Goal: Task Accomplishment & Management: Manage account settings

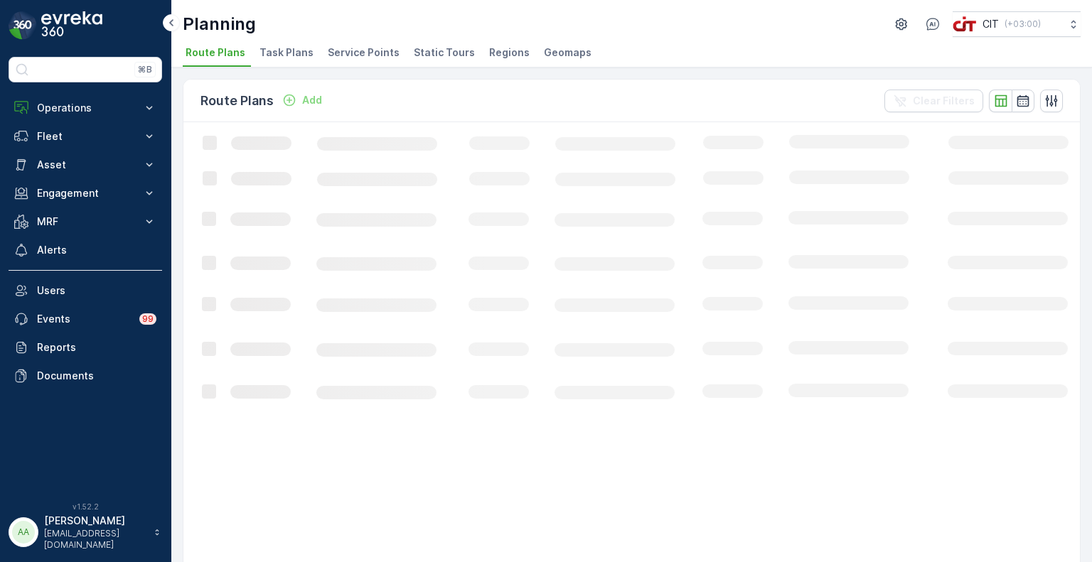
click at [370, 51] on span "Service Points" at bounding box center [364, 52] width 72 height 14
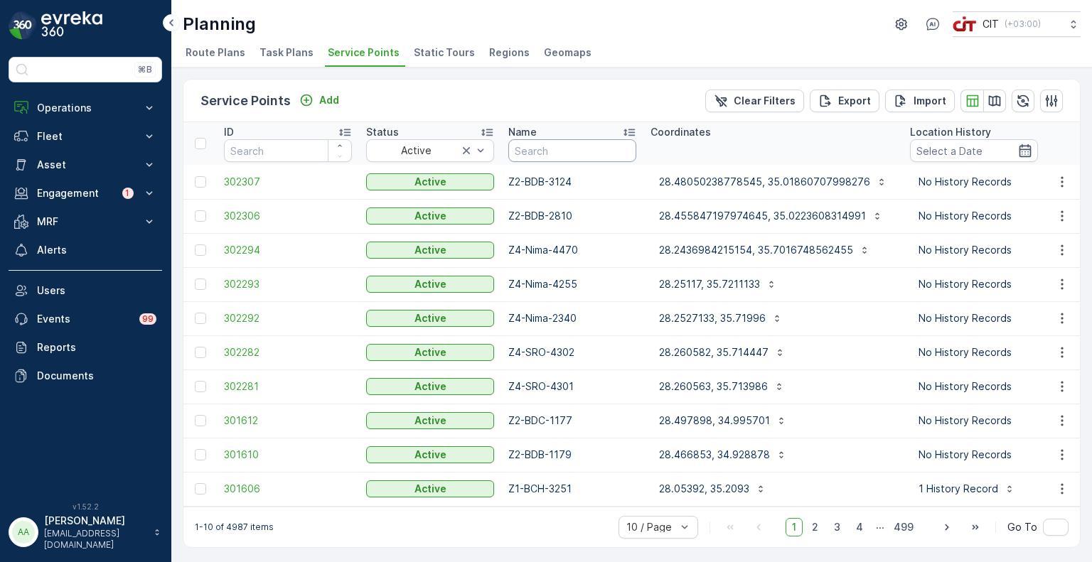
click at [549, 151] on input "text" at bounding box center [572, 150] width 128 height 23
paste input "3050"
type input "3050"
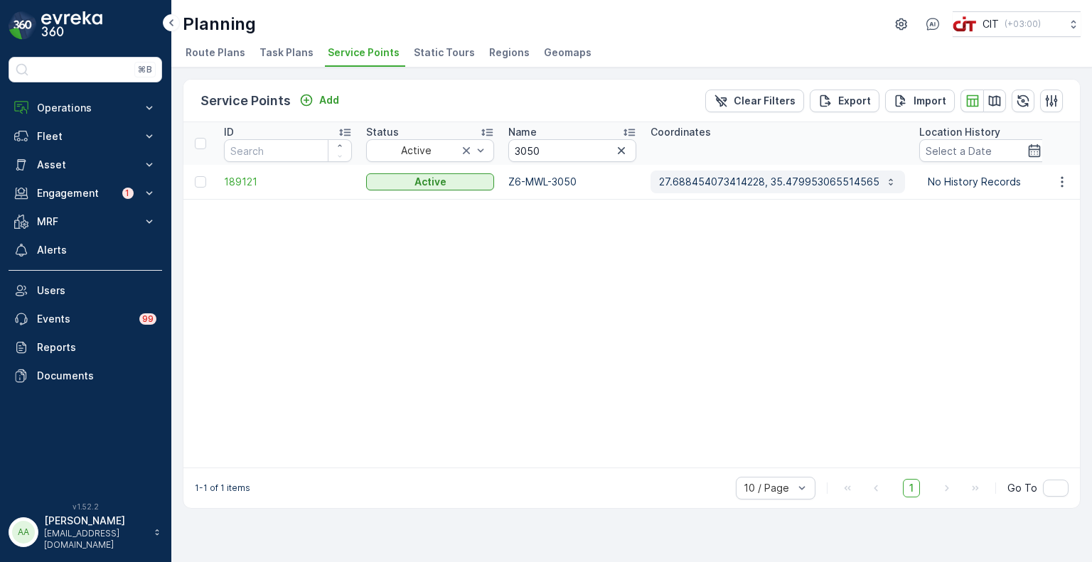
click at [737, 183] on p "27.688454073414228, 35.479953065514565" at bounding box center [769, 182] width 220 height 14
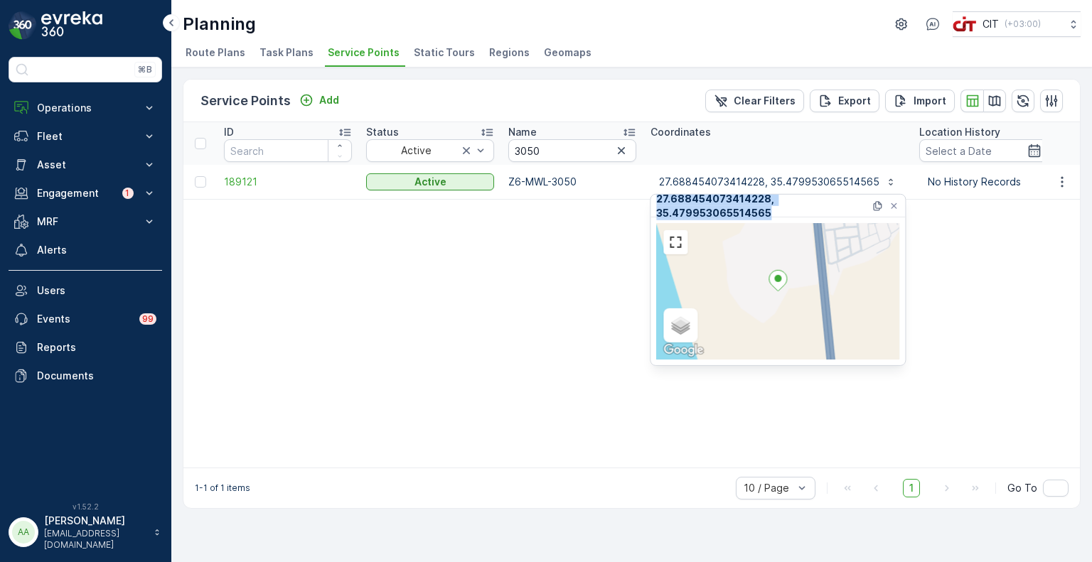
drag, startPoint x: 771, startPoint y: 213, endPoint x: 650, endPoint y: 196, distance: 122.0
click at [650, 196] on div "27.688454073414228, 35.479953065514565 Satellite Roadmap Terrain Hybrid Leaflet…" at bounding box center [778, 280] width 256 height 172
copy p "27.688454073414228, 35.479953065514565"
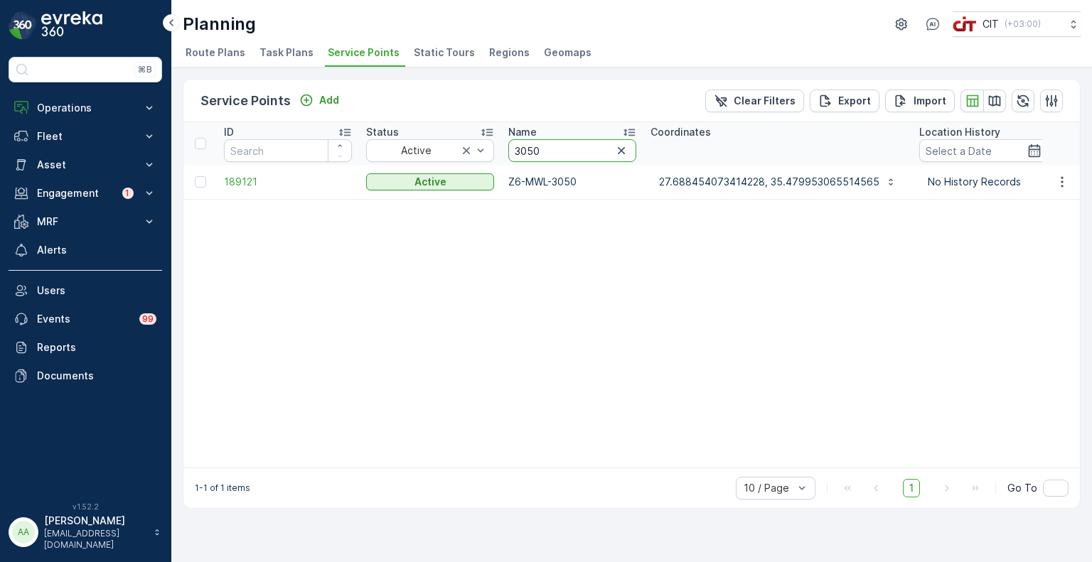
drag, startPoint x: 549, startPoint y: 148, endPoint x: 504, endPoint y: 148, distance: 44.8
click at [504, 148] on th "Name 3050" at bounding box center [572, 143] width 142 height 43
paste input "634"
type input "3634"
click at [839, 180] on p "27.69021130824501, 35.47776974737644" at bounding box center [761, 182] width 205 height 14
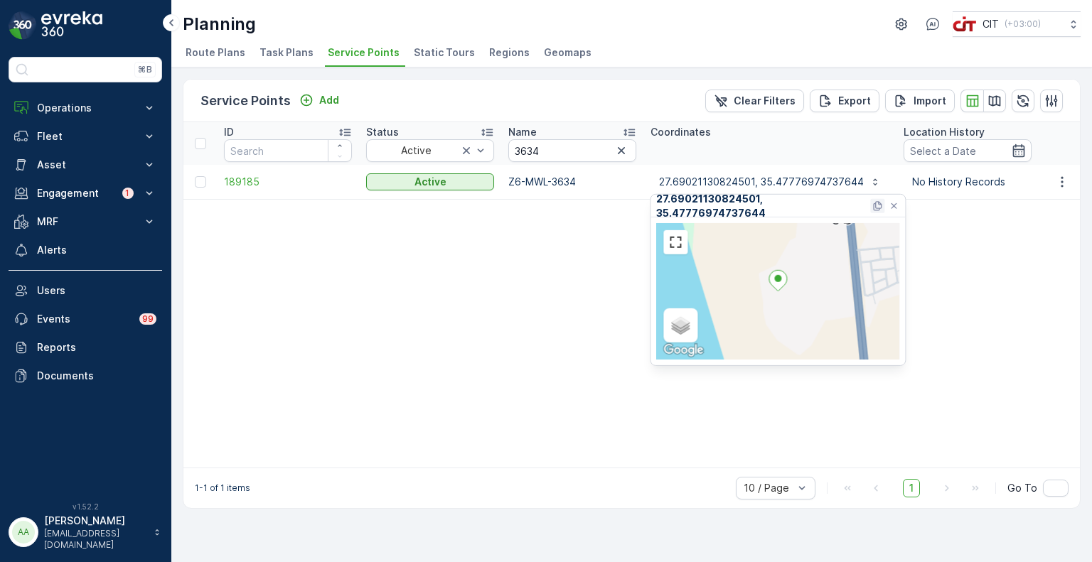
click at [874, 205] on icon at bounding box center [876, 205] width 11 height 11
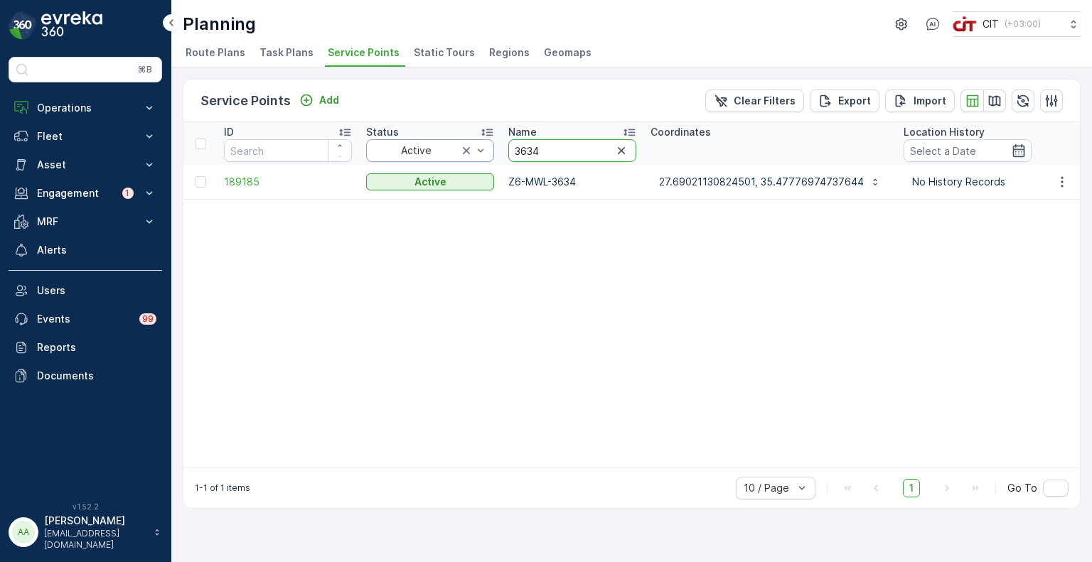
drag, startPoint x: 549, startPoint y: 150, endPoint x: 490, endPoint y: 148, distance: 58.3
paste input "117"
type input "3117"
click at [877, 180] on icon "button" at bounding box center [882, 181] width 11 height 11
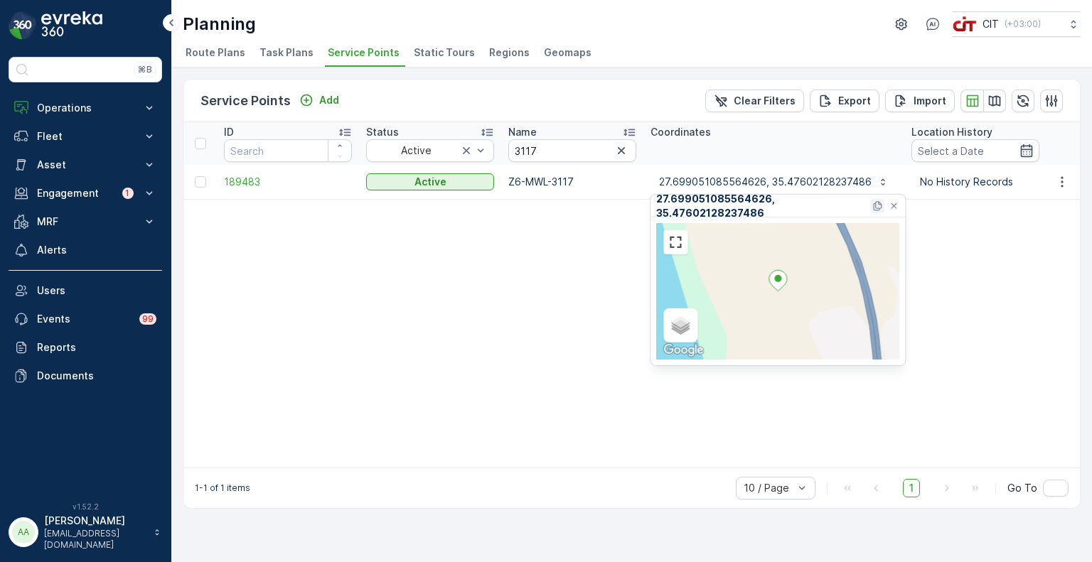
click at [878, 205] on icon at bounding box center [876, 205] width 11 height 11
click at [590, 149] on input "3117" at bounding box center [572, 150] width 128 height 23
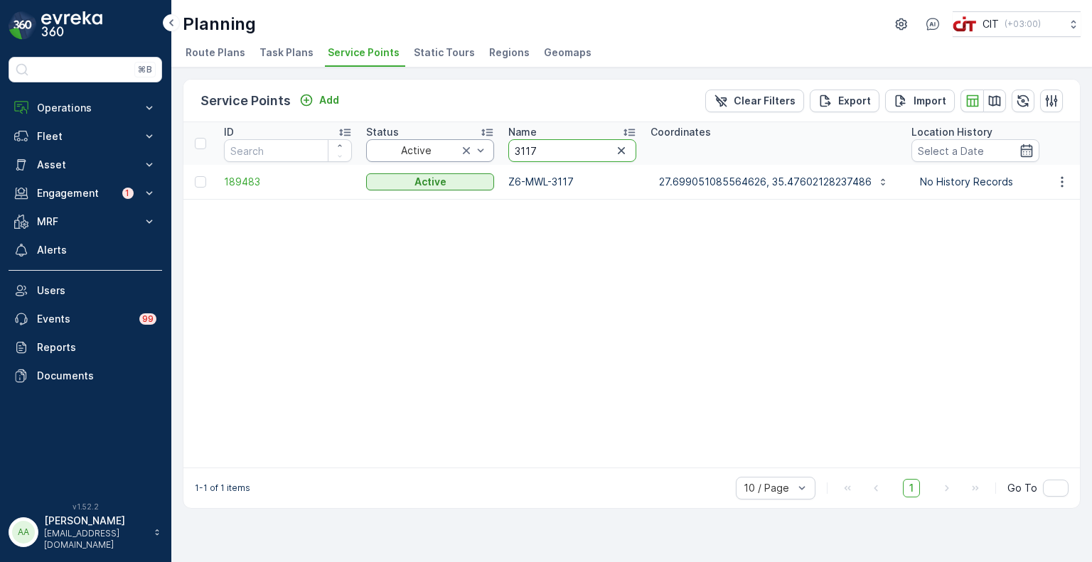
drag, startPoint x: 590, startPoint y: 149, endPoint x: 442, endPoint y: 150, distance: 147.8
paste input "1"
type input "3111"
click at [880, 179] on icon "button" at bounding box center [882, 181] width 4 height 6
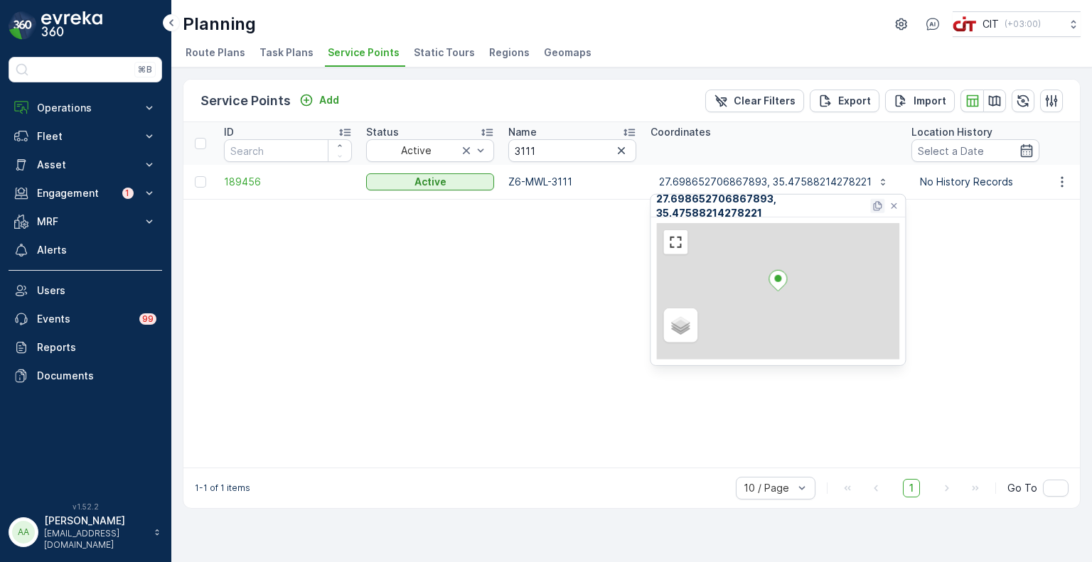
click at [877, 203] on icon at bounding box center [876, 205] width 11 height 11
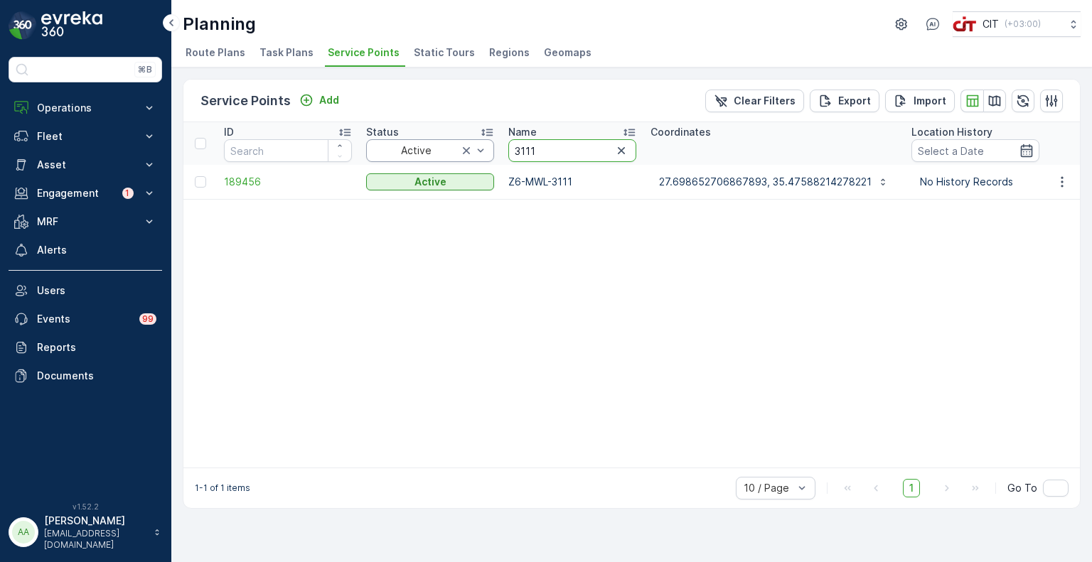
drag, startPoint x: 549, startPoint y: 148, endPoint x: 492, endPoint y: 144, distance: 57.0
paste input "086"
type input "3086"
click at [822, 185] on p "27.69503754668122, 35.479740500450134" at bounding box center [765, 182] width 213 height 14
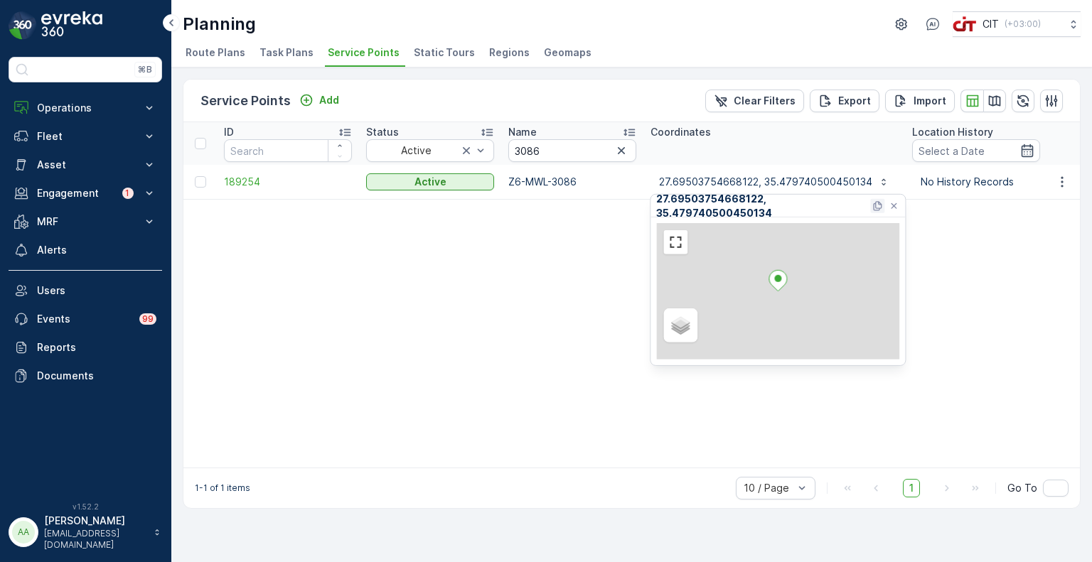
click at [876, 207] on icon at bounding box center [877, 205] width 9 height 9
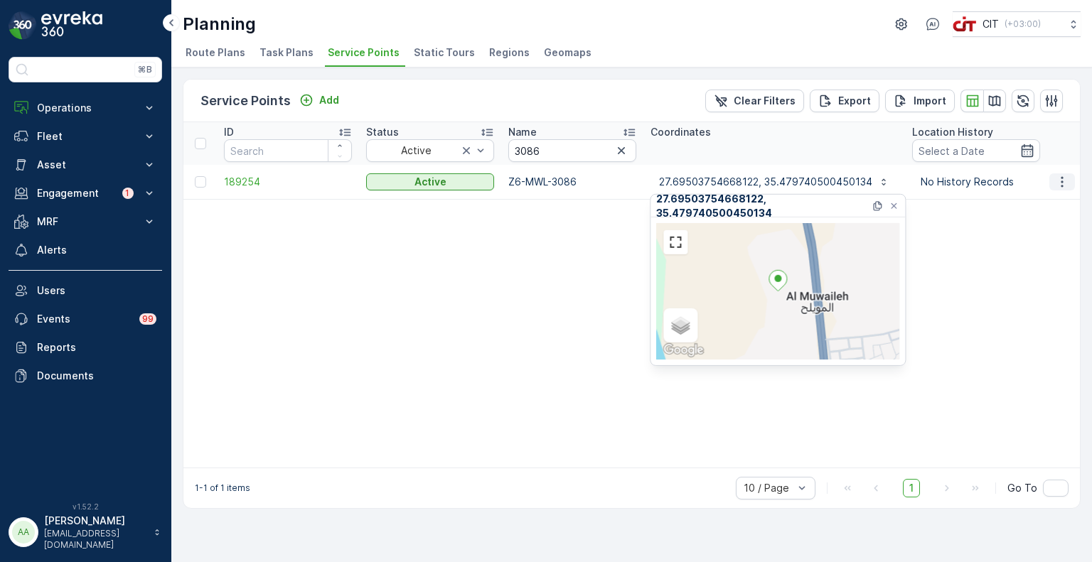
click at [1063, 183] on icon "button" at bounding box center [1062, 182] width 14 height 14
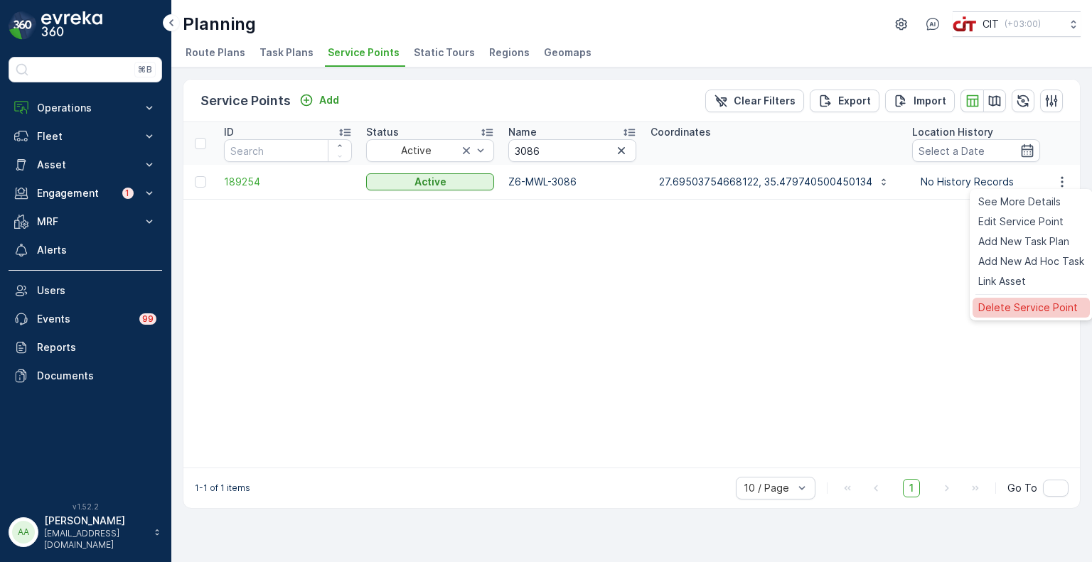
click at [1018, 311] on span "Delete Service Point" at bounding box center [1027, 308] width 99 height 14
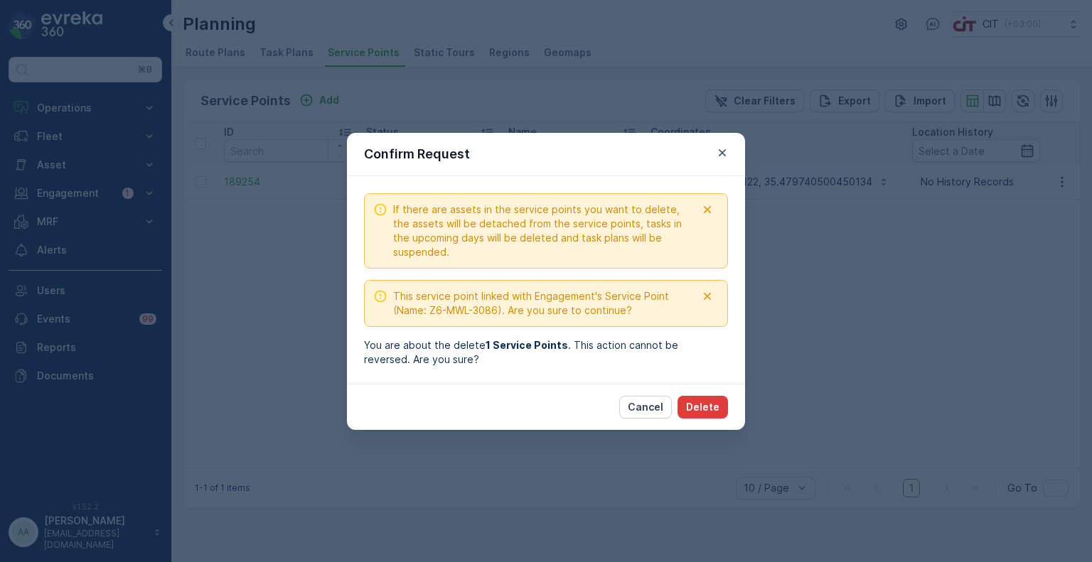
click at [704, 409] on p "Delete" at bounding box center [702, 407] width 33 height 14
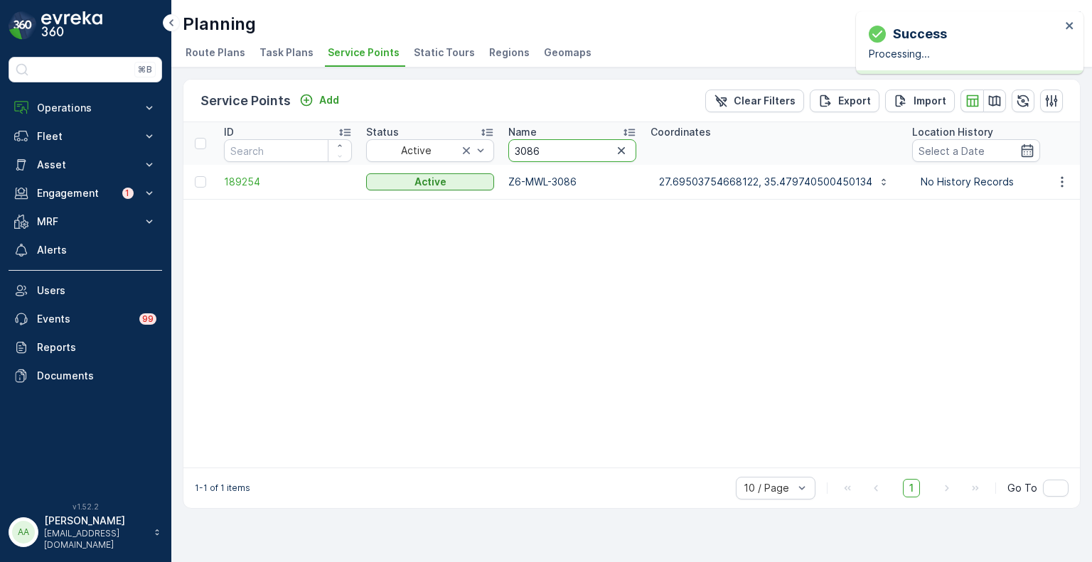
drag, startPoint x: 551, startPoint y: 152, endPoint x: 512, endPoint y: 148, distance: 39.3
click at [512, 148] on input "3086" at bounding box center [572, 150] width 128 height 23
paste input "111"
type input "3111"
click at [1061, 179] on icon "button" at bounding box center [1062, 182] width 14 height 14
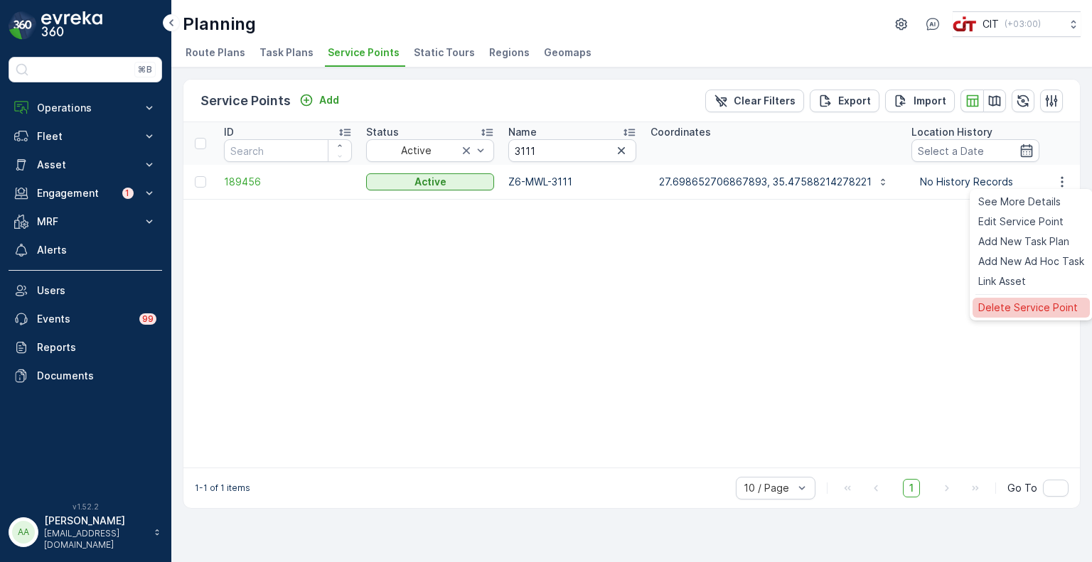
click at [1009, 309] on span "Delete Service Point" at bounding box center [1027, 308] width 99 height 14
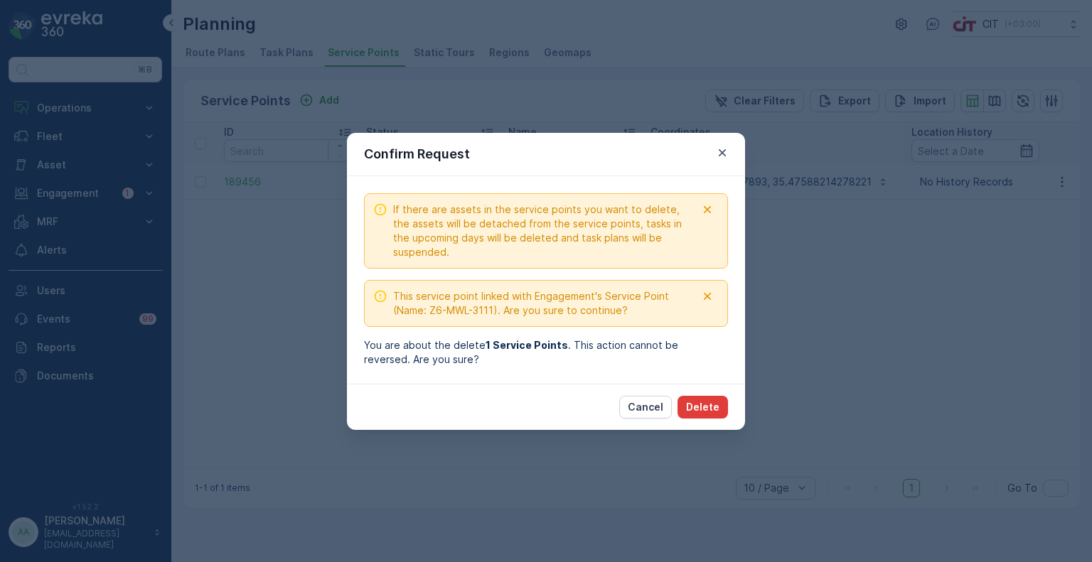
click at [702, 410] on p "Delete" at bounding box center [702, 407] width 33 height 14
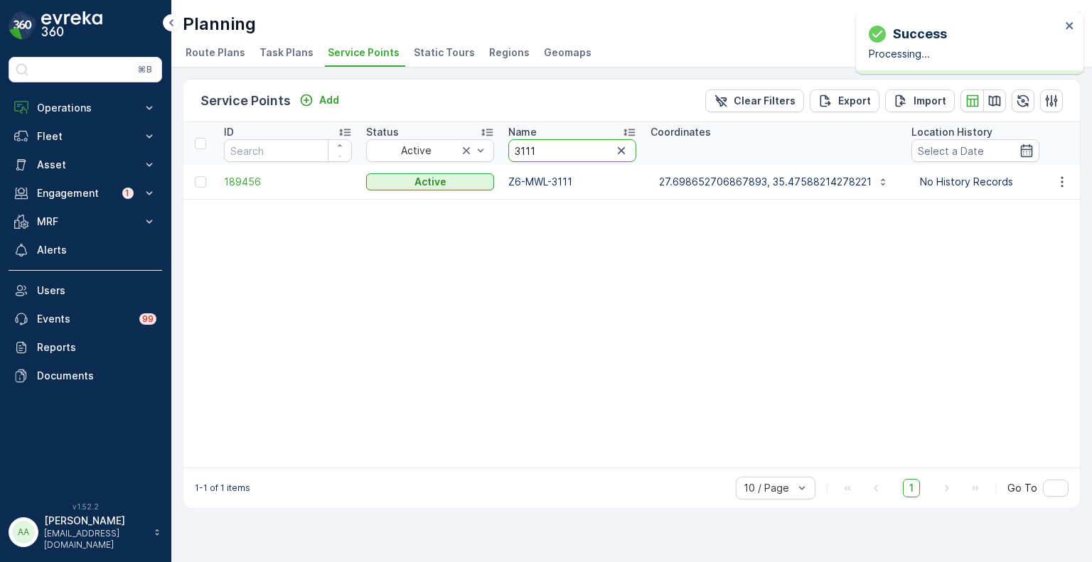
drag, startPoint x: 539, startPoint y: 151, endPoint x: 511, endPoint y: 151, distance: 27.7
click at [511, 151] on input "3111" at bounding box center [572, 150] width 128 height 23
paste input "7"
type input "3117"
click at [1065, 182] on icon "button" at bounding box center [1062, 182] width 14 height 14
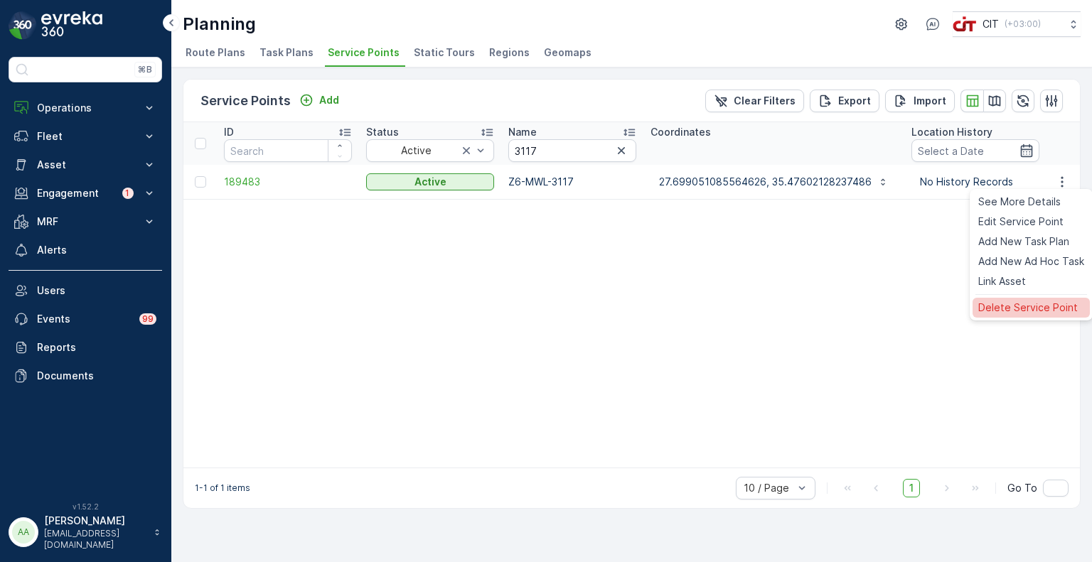
click at [1018, 306] on span "Delete Service Point" at bounding box center [1027, 308] width 99 height 14
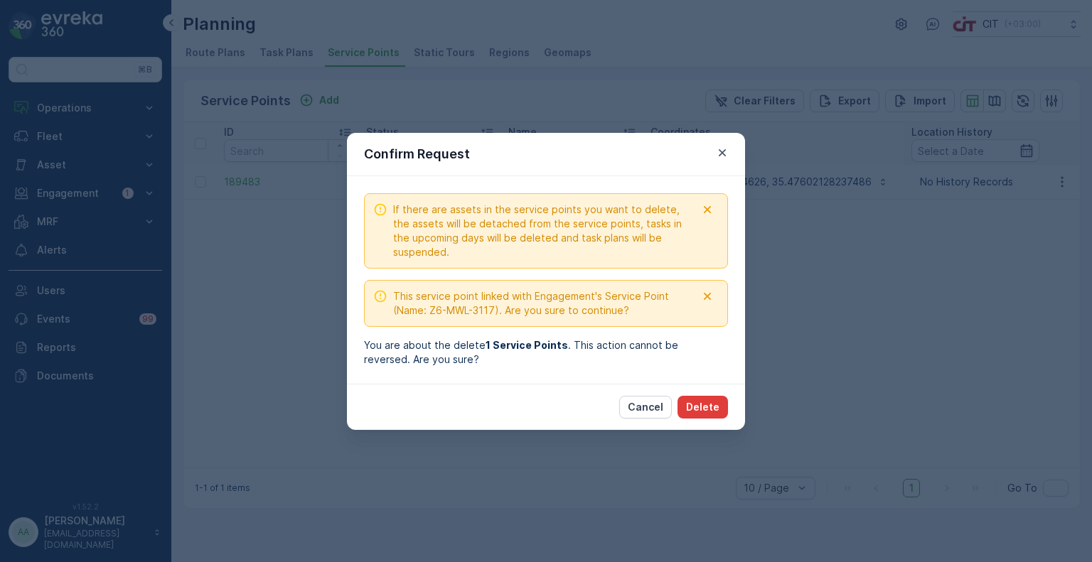
click at [709, 409] on p "Delete" at bounding box center [702, 407] width 33 height 14
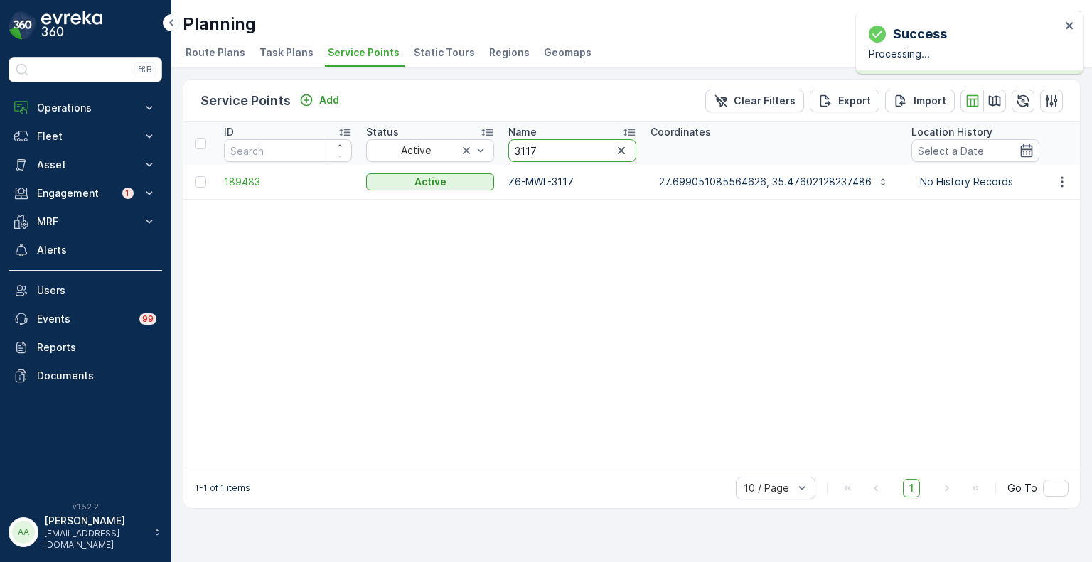
drag, startPoint x: 530, startPoint y: 146, endPoint x: 508, endPoint y: 146, distance: 22.0
click at [508, 146] on input "3117" at bounding box center [572, 150] width 128 height 23
paste input "634"
type input "3634"
click at [1061, 183] on icon "button" at bounding box center [1062, 182] width 14 height 14
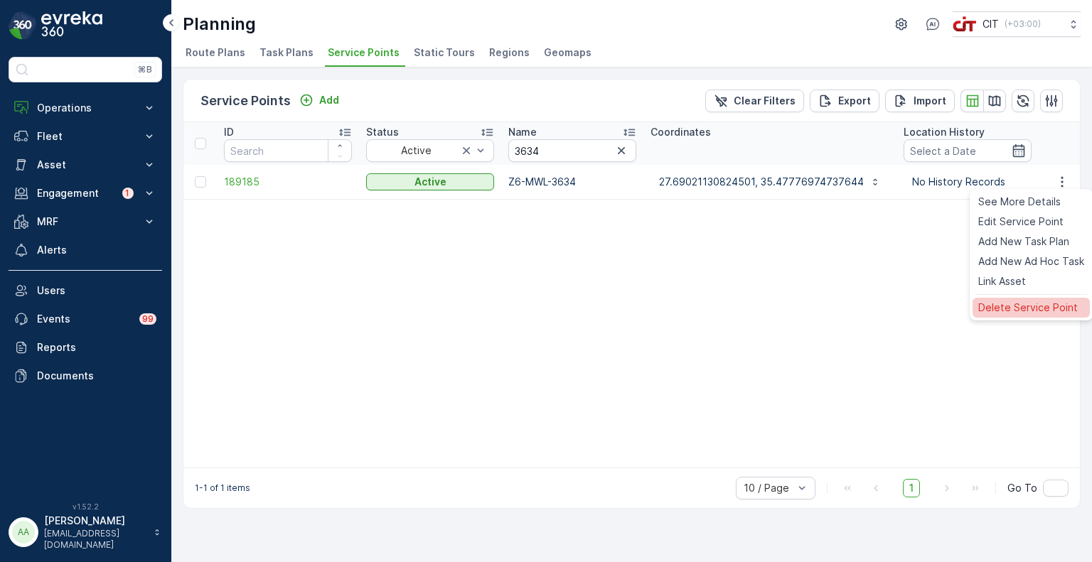
click at [1016, 299] on div "Delete Service Point" at bounding box center [1030, 308] width 117 height 20
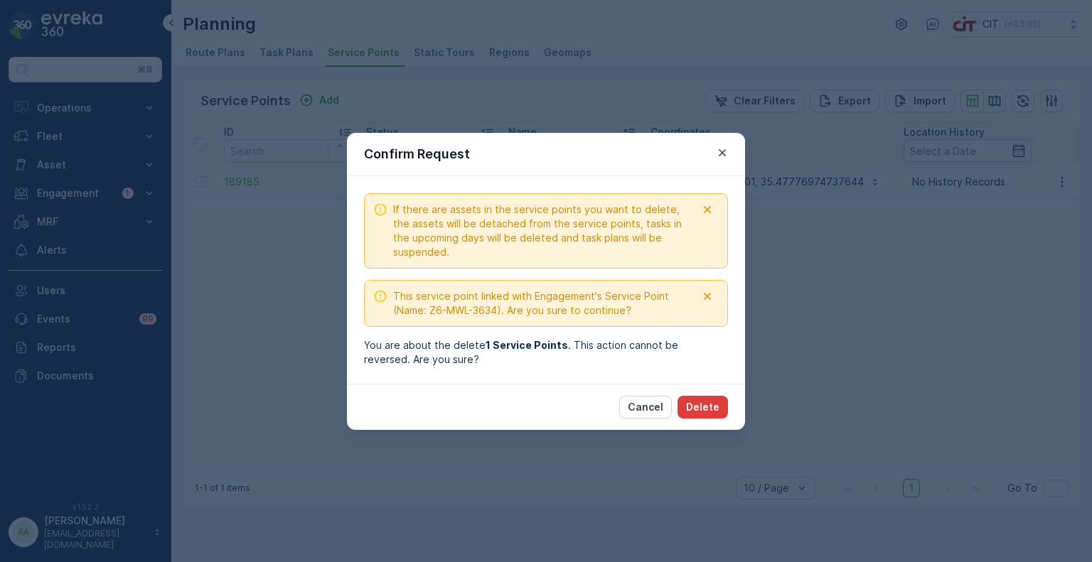
click at [706, 412] on p "Delete" at bounding box center [702, 407] width 33 height 14
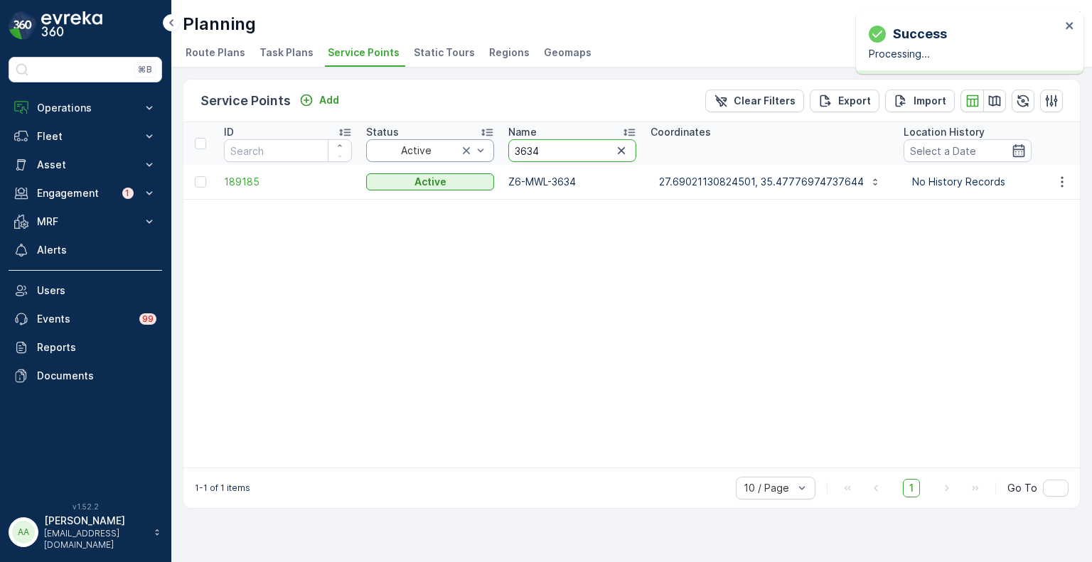
paste input "050"
type input "3050"
click at [1067, 183] on icon "button" at bounding box center [1062, 182] width 14 height 14
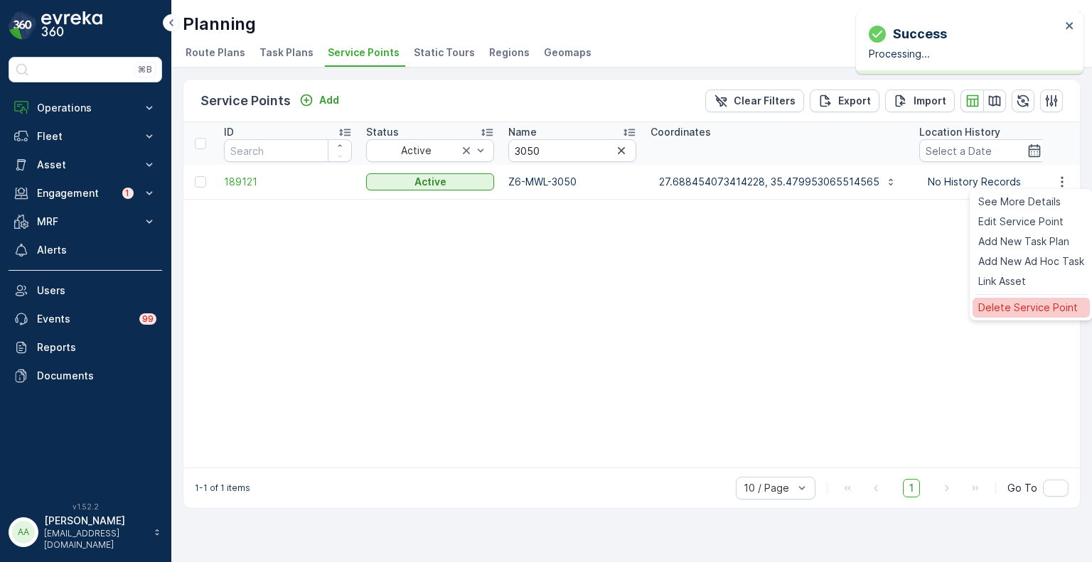
click at [1014, 310] on span "Delete Service Point" at bounding box center [1027, 308] width 99 height 14
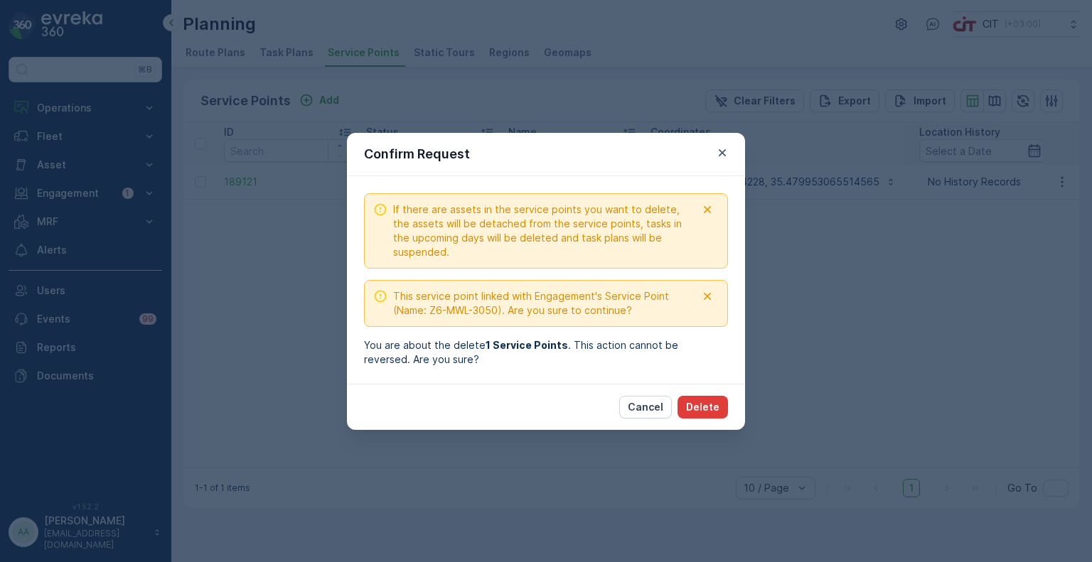
click at [708, 411] on p "Delete" at bounding box center [702, 407] width 33 height 14
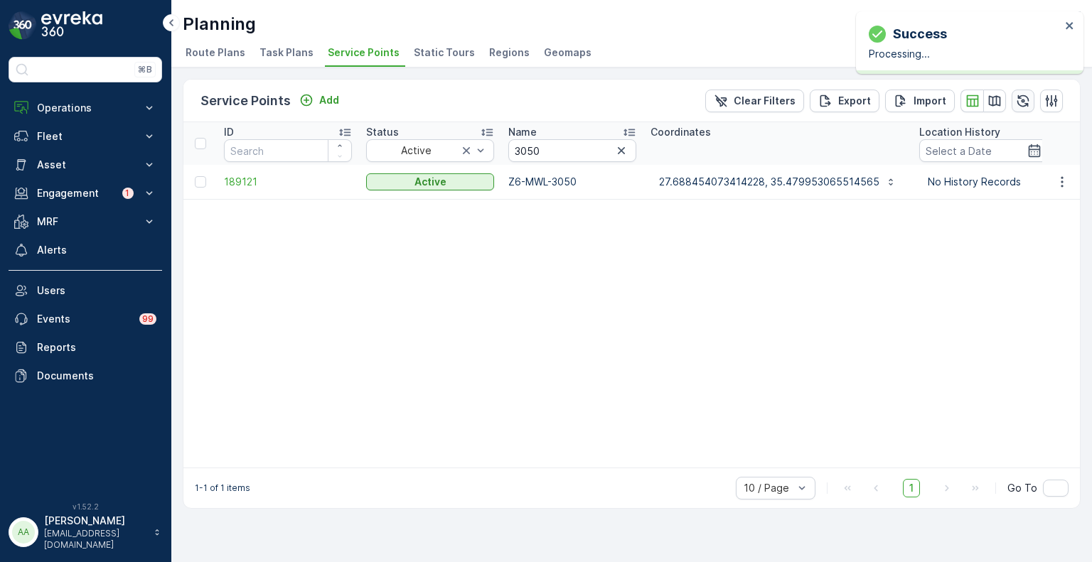
click at [1020, 99] on icon "button" at bounding box center [1023, 101] width 14 height 14
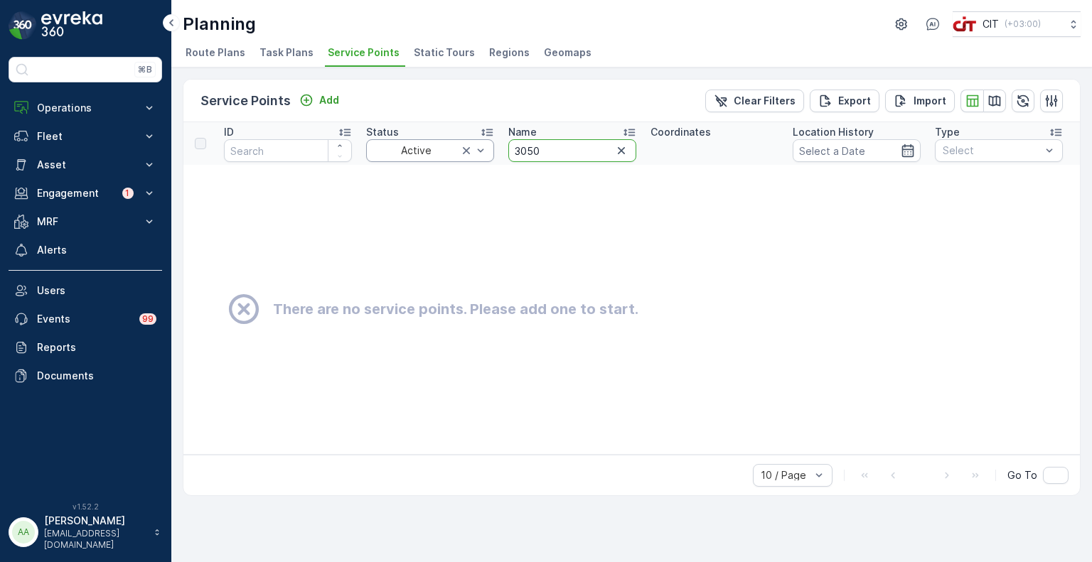
drag, startPoint x: 558, startPoint y: 149, endPoint x: 480, endPoint y: 148, distance: 77.5
drag, startPoint x: 529, startPoint y: 151, endPoint x: 499, endPoint y: 150, distance: 29.9
paste input "634"
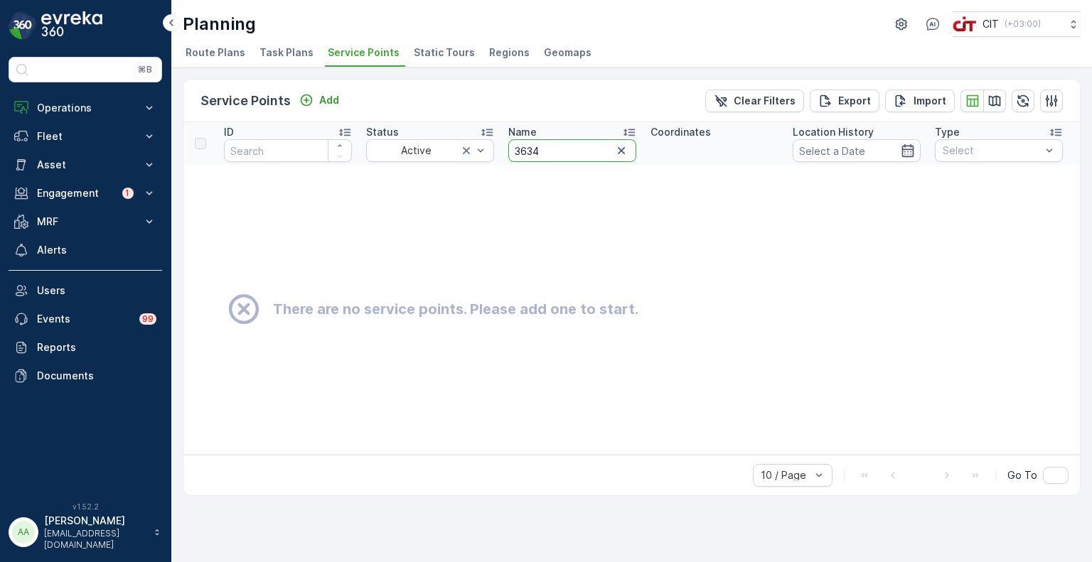
type input "3634"
drag, startPoint x: 554, startPoint y: 144, endPoint x: 497, endPoint y: 143, distance: 56.9
paste input "117"
type input "3117"
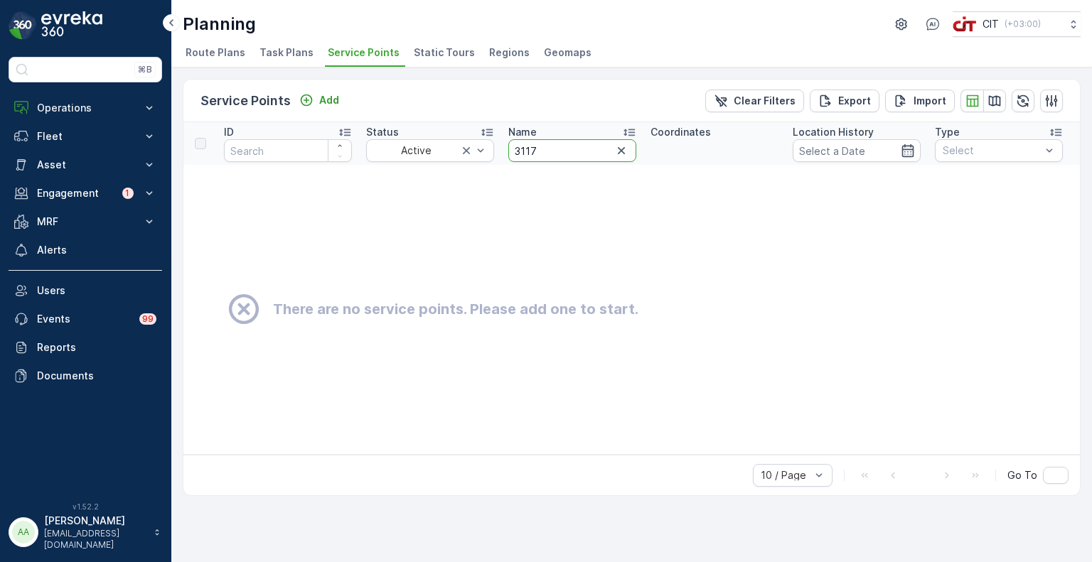
drag, startPoint x: 556, startPoint y: 148, endPoint x: 499, endPoint y: 147, distance: 56.9
paste input "1"
type input "3111"
drag, startPoint x: 556, startPoint y: 148, endPoint x: 495, endPoint y: 149, distance: 61.1
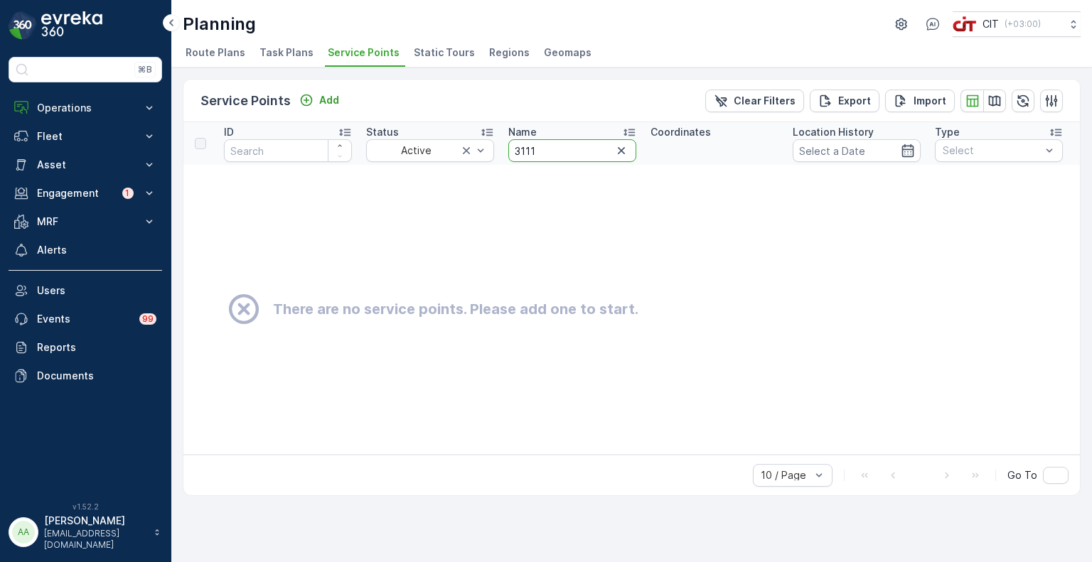
paste input "086"
type input "3086"
click at [50, 167] on p "Asset" at bounding box center [85, 165] width 97 height 14
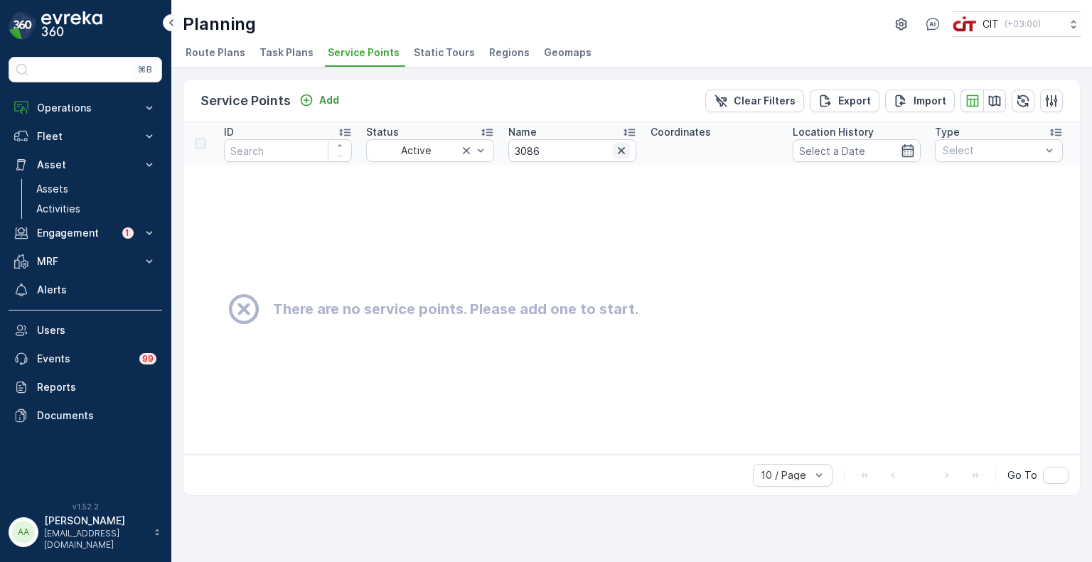
click at [623, 149] on icon "button" at bounding box center [621, 151] width 14 height 14
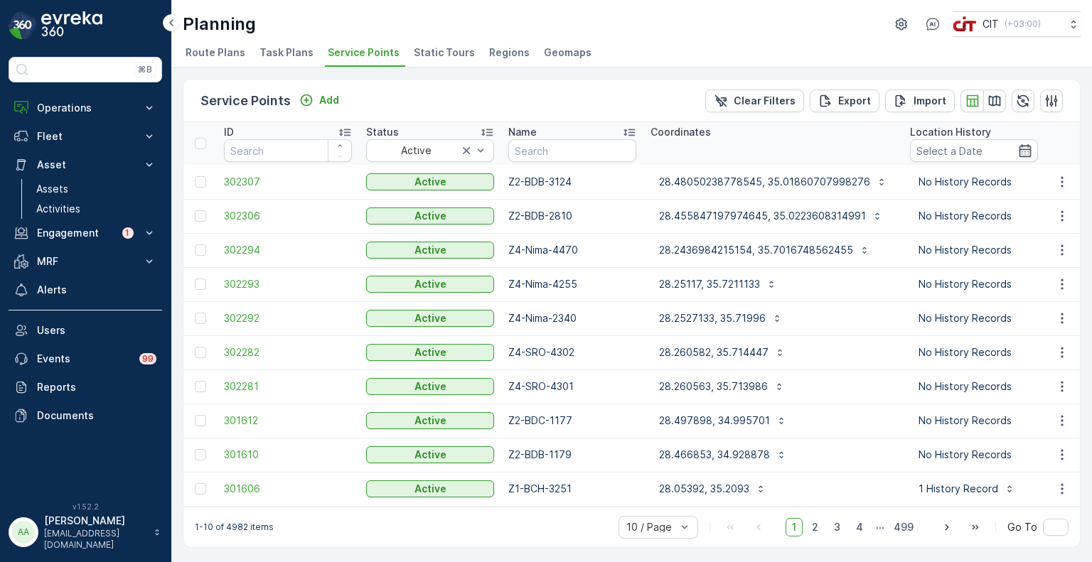
click at [224, 55] on span "Route Plans" at bounding box center [215, 52] width 60 height 14
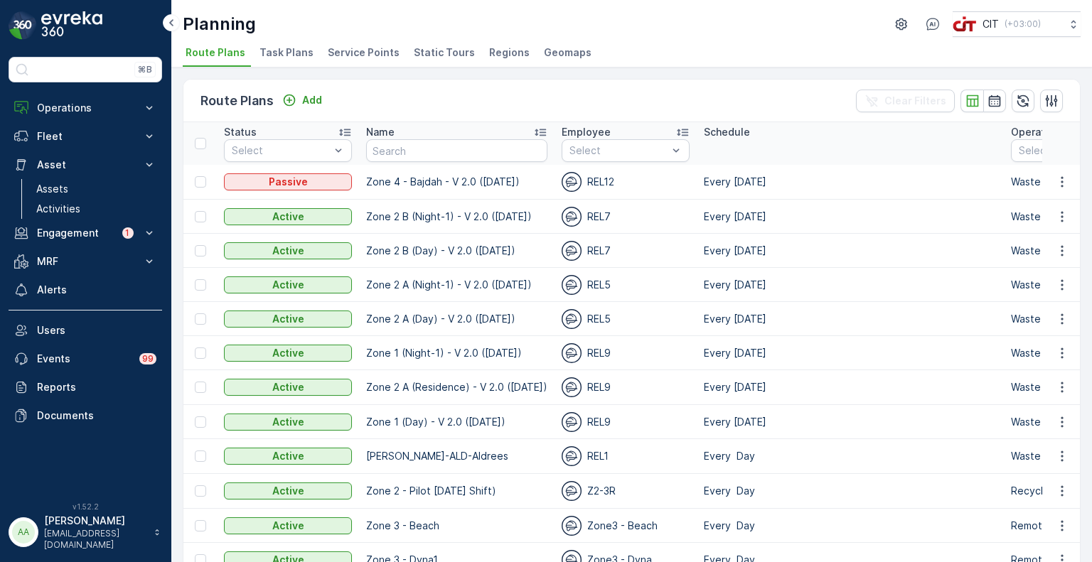
click at [364, 55] on span "Service Points" at bounding box center [364, 52] width 72 height 14
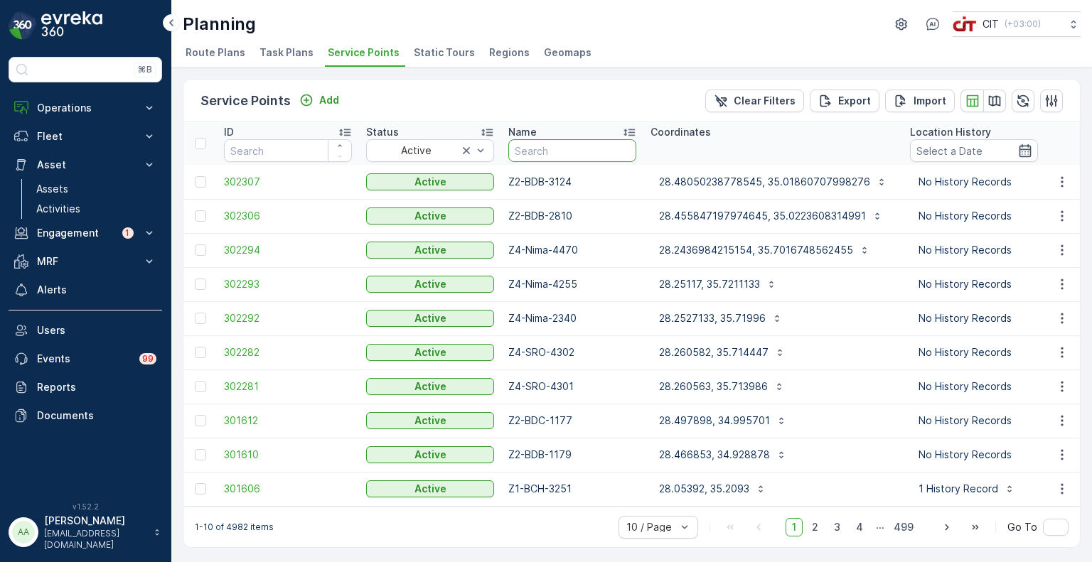
click at [560, 154] on input "text" at bounding box center [572, 150] width 128 height 23
paste input "Z1-BCH-4784"
type input "Z1-BCH-4784"
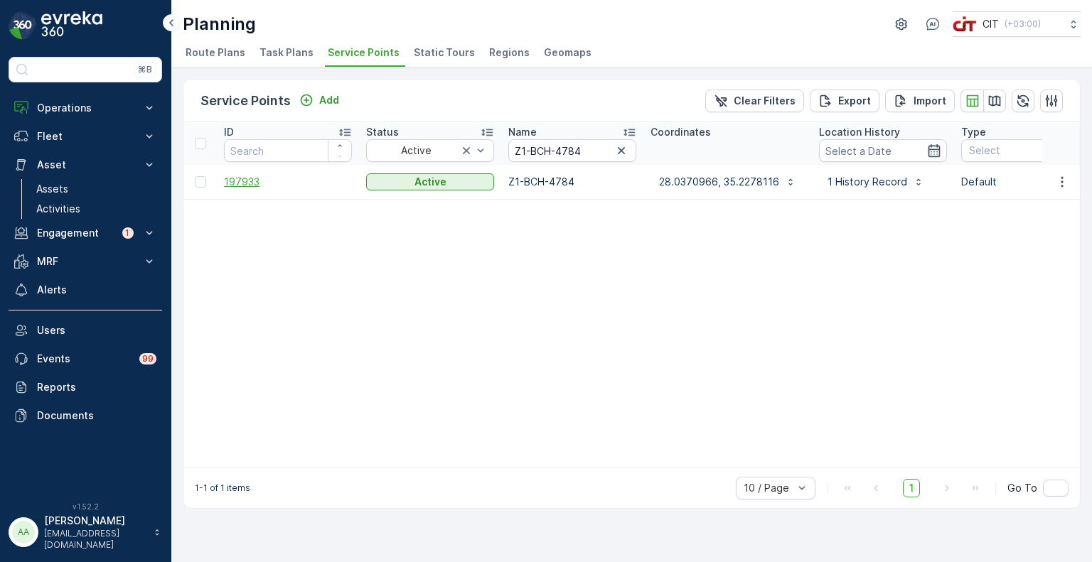
click at [246, 181] on span "197933" at bounding box center [288, 182] width 128 height 14
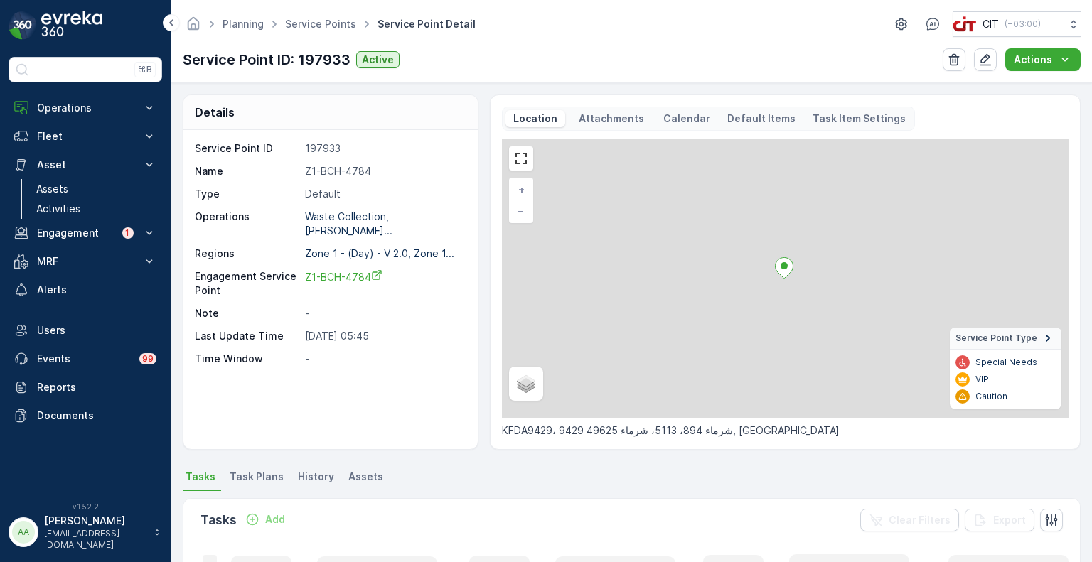
click at [365, 479] on span "Assets" at bounding box center [365, 477] width 35 height 14
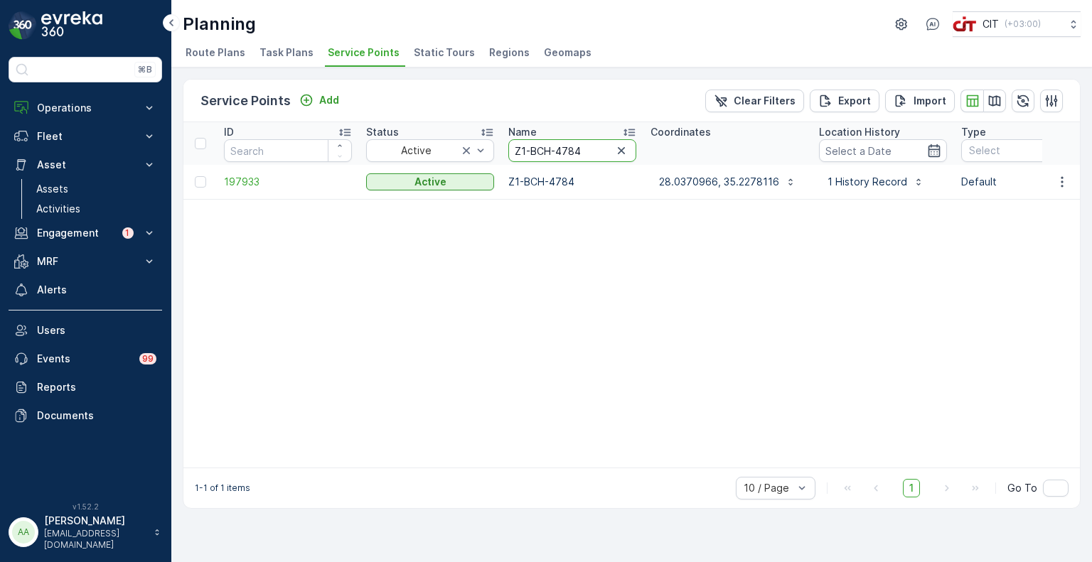
drag, startPoint x: 593, startPoint y: 150, endPoint x: 515, endPoint y: 147, distance: 78.2
click at [515, 147] on input "Z1-BCH-4784" at bounding box center [572, 150] width 128 height 23
paste input "SHA-4791"
type input "Z1-SHA-4791"
click at [244, 181] on span "197940" at bounding box center [288, 182] width 128 height 14
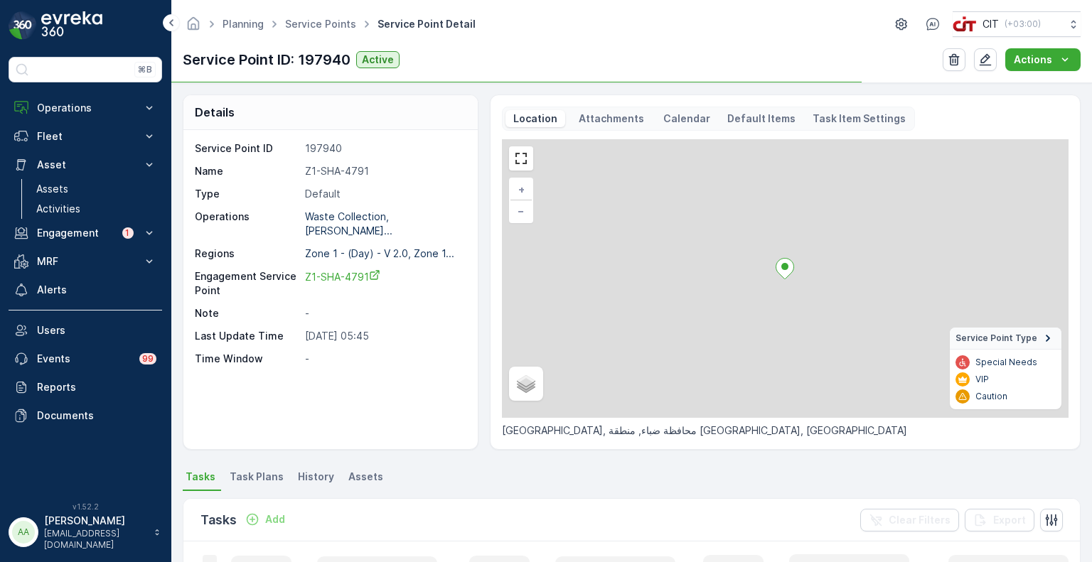
click at [367, 470] on span "Assets" at bounding box center [365, 477] width 35 height 14
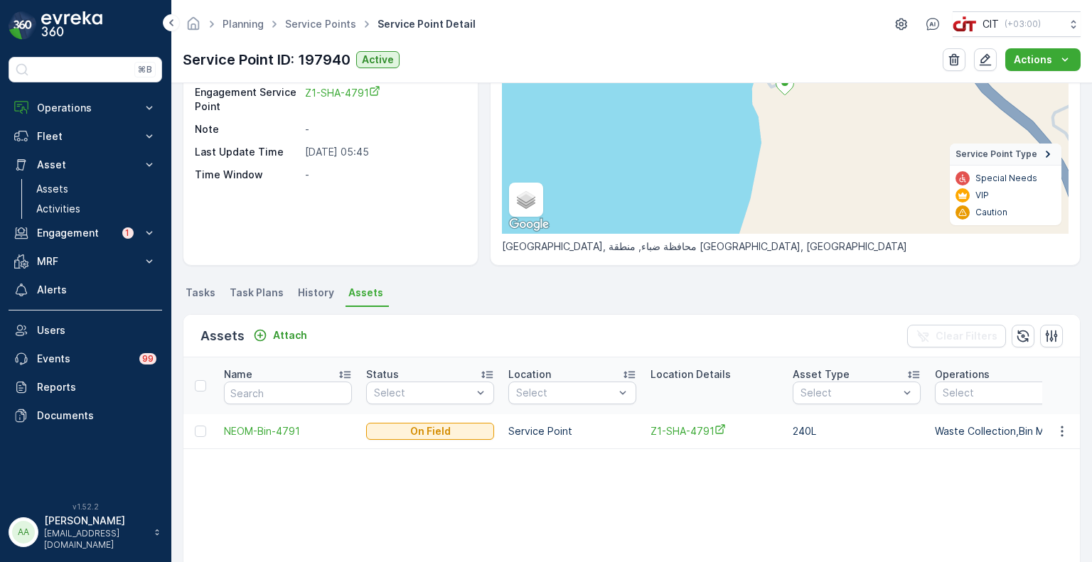
scroll to position [284, 0]
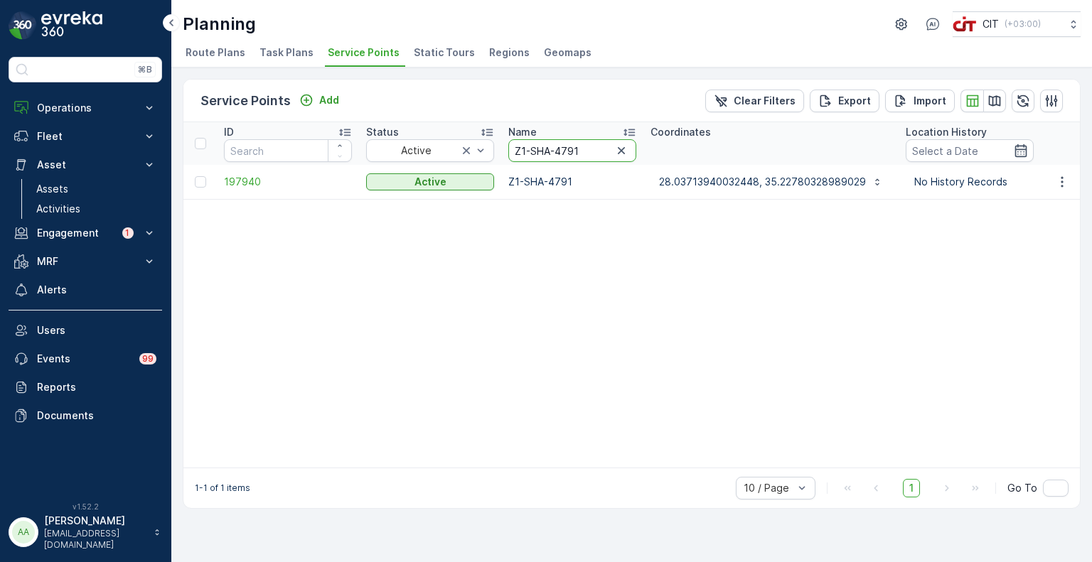
drag, startPoint x: 588, startPoint y: 148, endPoint x: 488, endPoint y: 134, distance: 101.9
paste input "BCH-4797"
type input "Z1-BCH-4797"
click at [249, 180] on span "197948" at bounding box center [288, 182] width 128 height 14
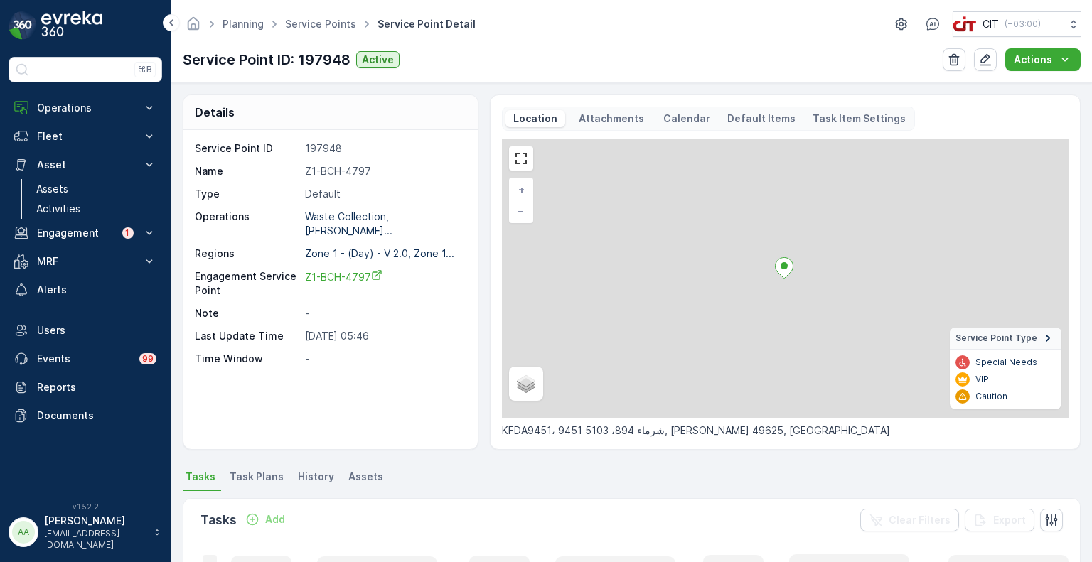
click at [359, 481] on span "Assets" at bounding box center [365, 477] width 35 height 14
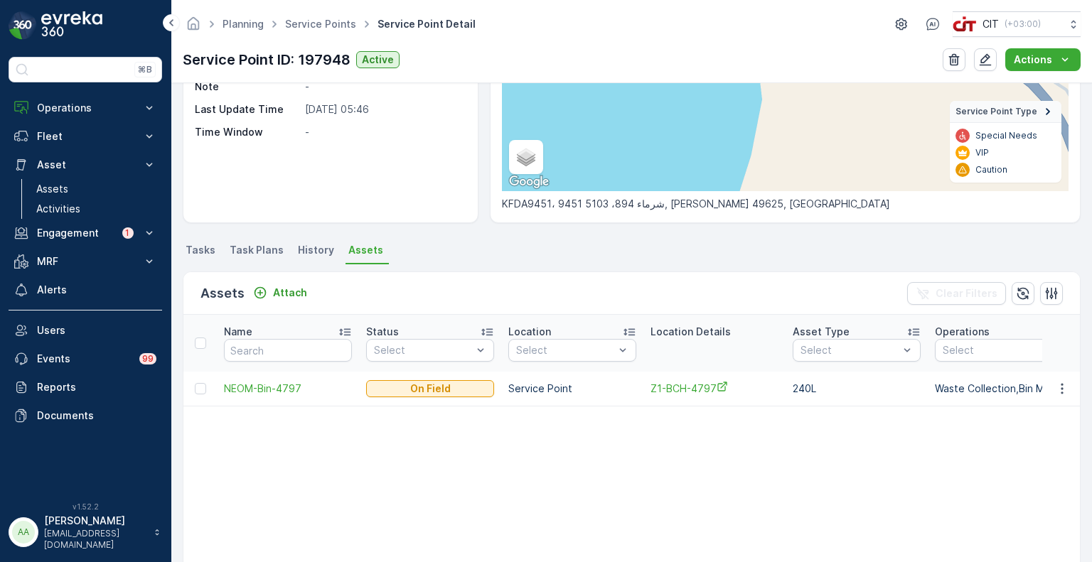
scroll to position [284, 0]
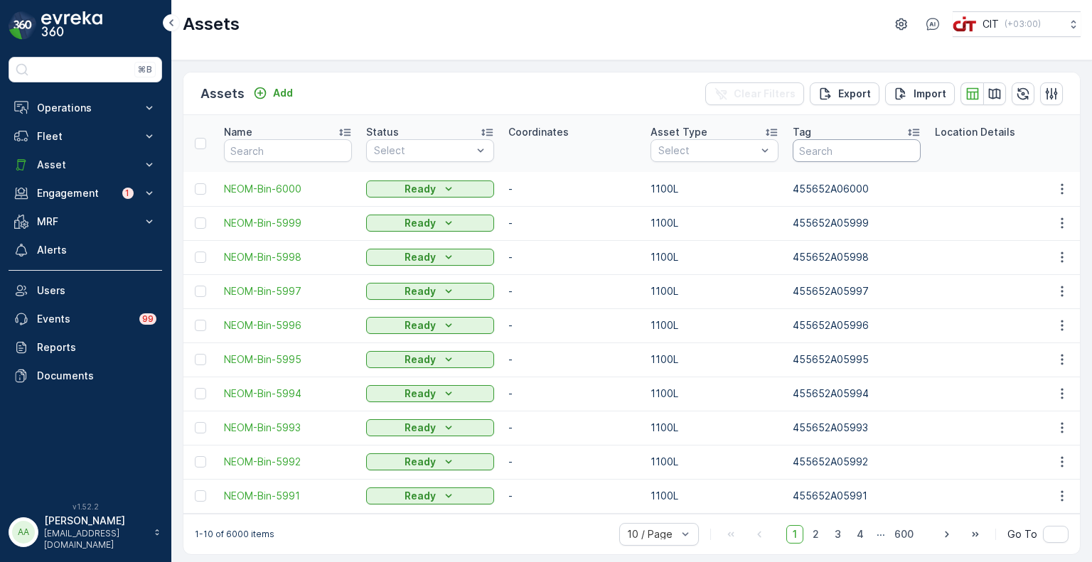
click at [824, 144] on input "text" at bounding box center [856, 150] width 128 height 23
paste input "3050"
type input "3050"
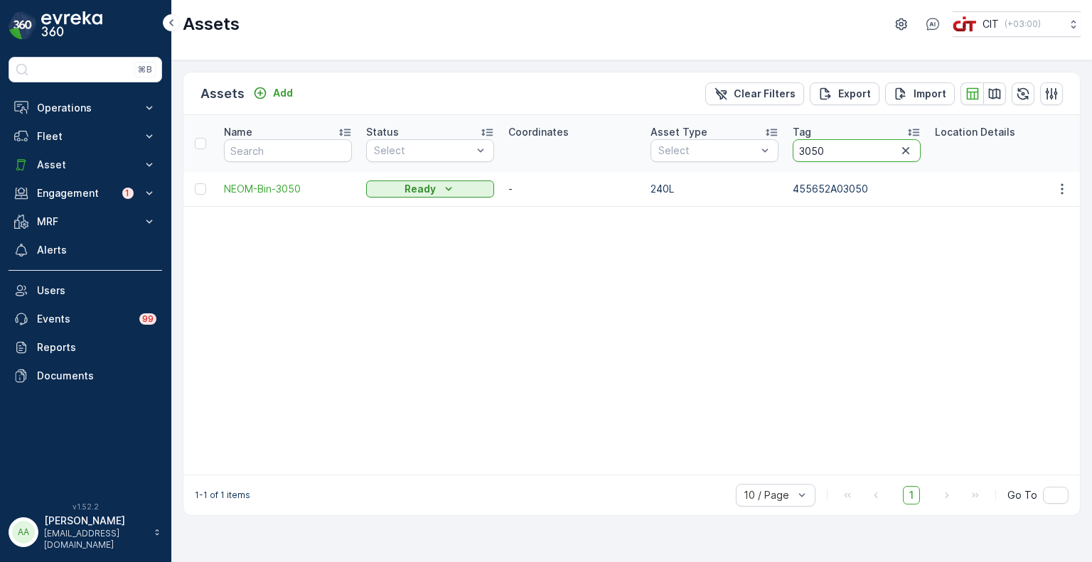
drag, startPoint x: 844, startPoint y: 144, endPoint x: 783, endPoint y: 149, distance: 61.4
paste input "634"
type input "3634"
drag, startPoint x: 849, startPoint y: 153, endPoint x: 765, endPoint y: 150, distance: 83.9
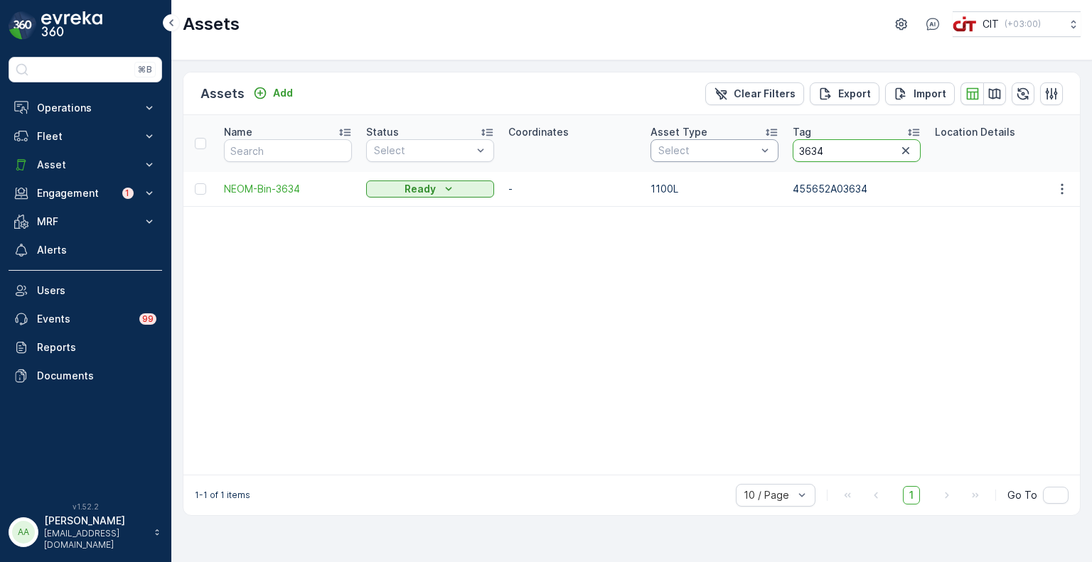
paste input "117"
type input "3117"
drag, startPoint x: 836, startPoint y: 150, endPoint x: 790, endPoint y: 150, distance: 45.5
click at [790, 150] on th "Tag 3117" at bounding box center [856, 143] width 142 height 57
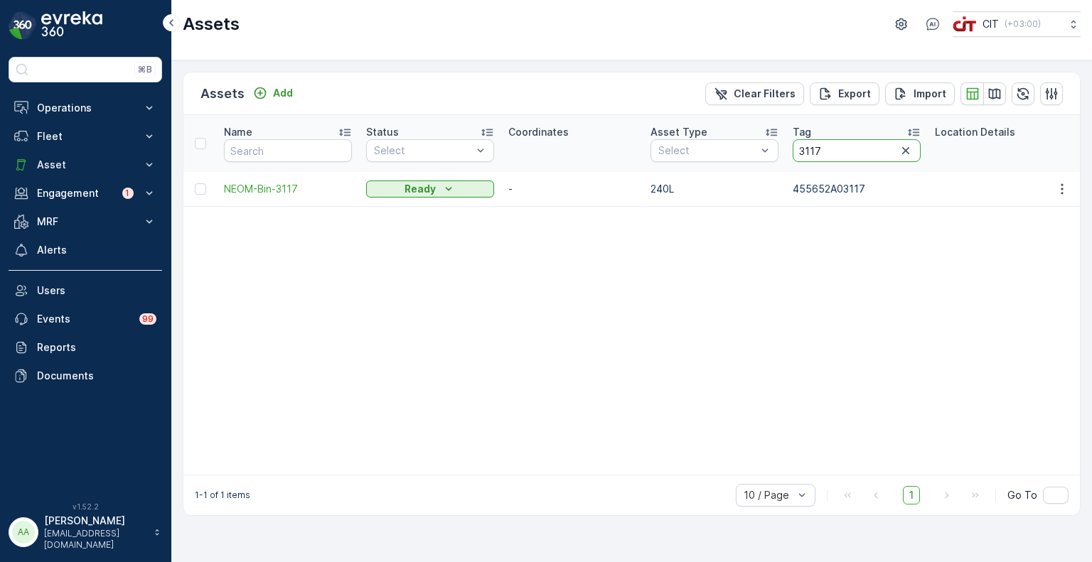
paste input "1"
type input "3111"
click at [794, 148] on input "3111" at bounding box center [856, 150] width 128 height 23
paste input "086"
type input "3086"
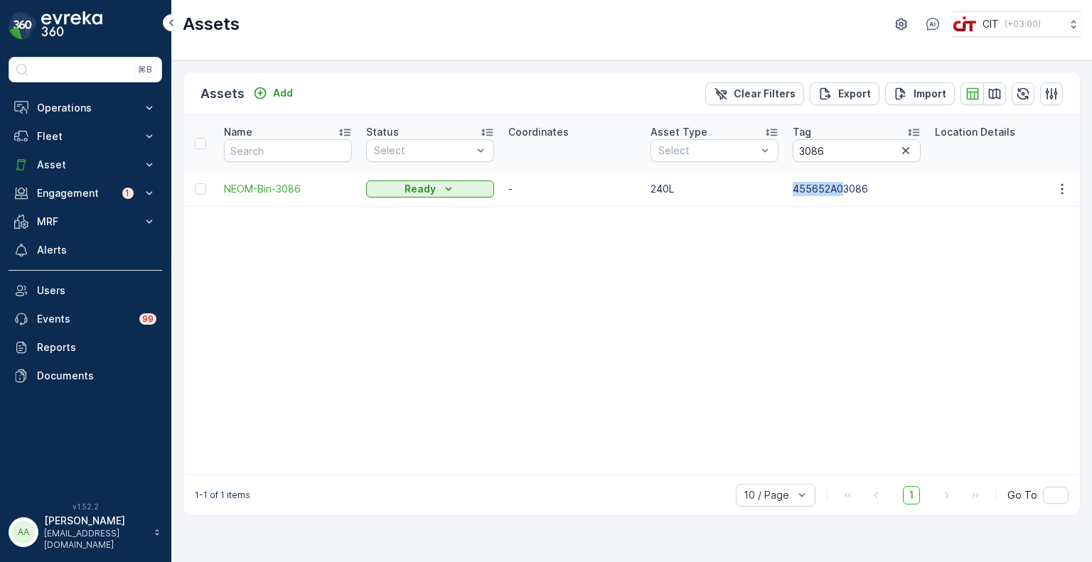
drag, startPoint x: 790, startPoint y: 187, endPoint x: 842, endPoint y: 193, distance: 53.0
click at [842, 193] on td "455652A03086" at bounding box center [856, 189] width 142 height 34
copy p "455652A0"
click at [909, 153] on icon "button" at bounding box center [905, 151] width 14 height 14
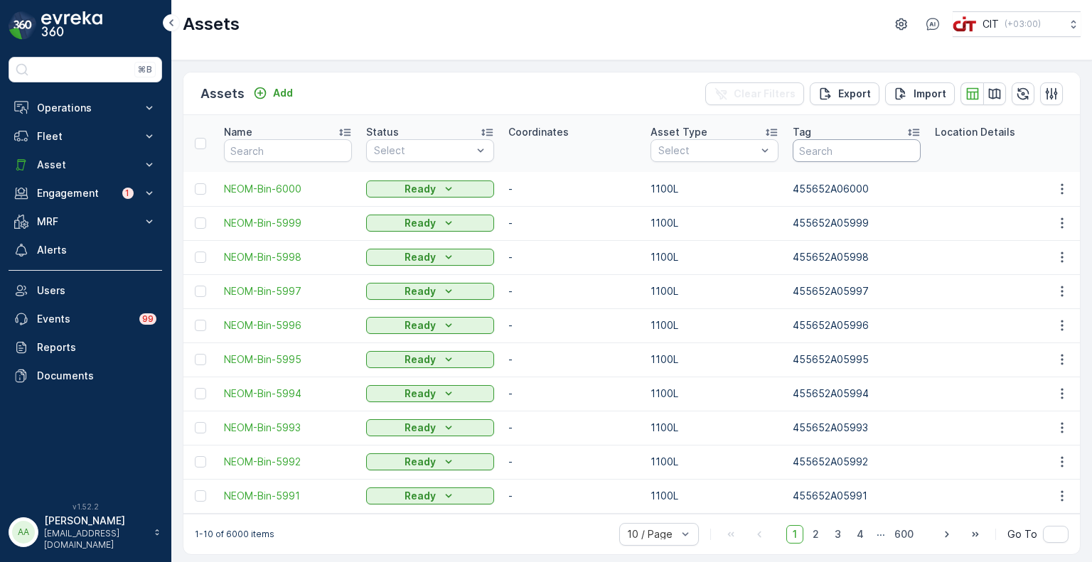
click at [817, 144] on input "text" at bounding box center [856, 150] width 128 height 23
paste input "3057"
type input "3057"
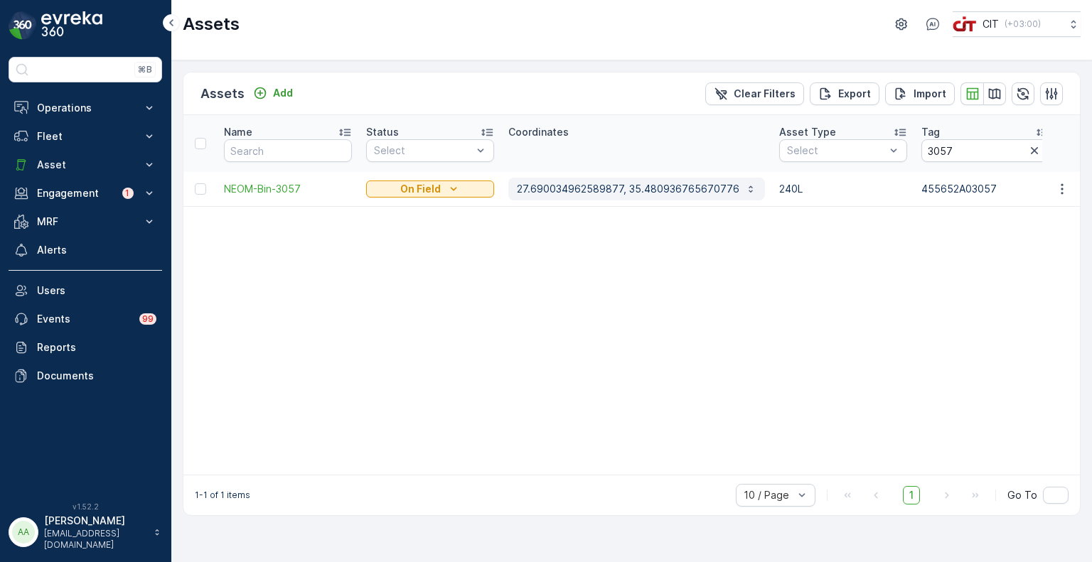
click at [667, 191] on p "27.690034962589877, 35.480936765670776" at bounding box center [628, 189] width 222 height 14
drag, startPoint x: 947, startPoint y: 146, endPoint x: 914, endPoint y: 151, distance: 33.8
click at [921, 151] on input "3057" at bounding box center [985, 150] width 128 height 23
paste input "61"
type input "3061"
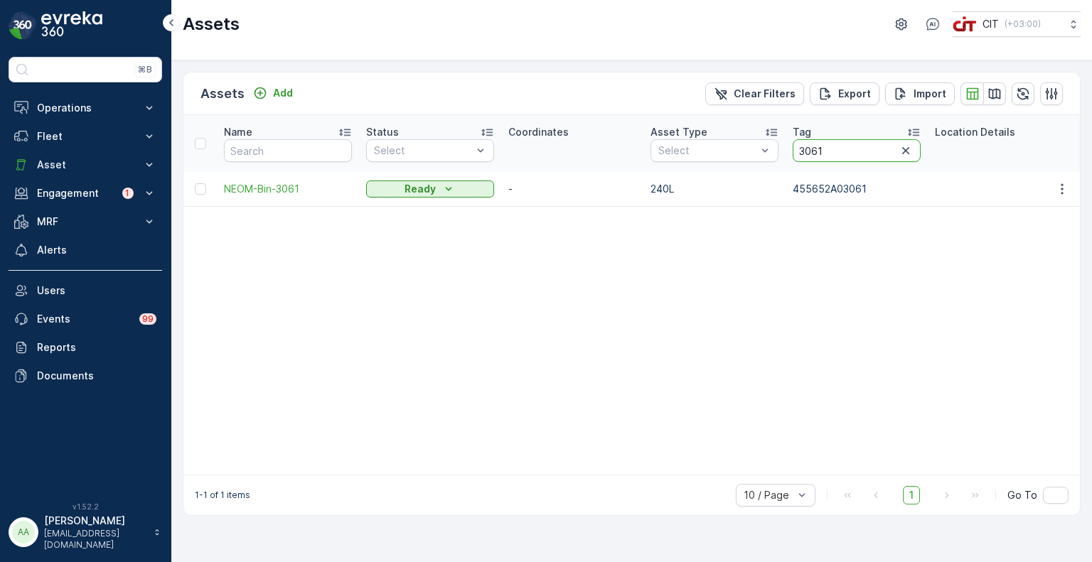
drag, startPoint x: 813, startPoint y: 147, endPoint x: 782, endPoint y: 147, distance: 31.3
paste input "0"
type input "3060"
drag, startPoint x: 832, startPoint y: 151, endPoint x: 792, endPoint y: 150, distance: 39.8
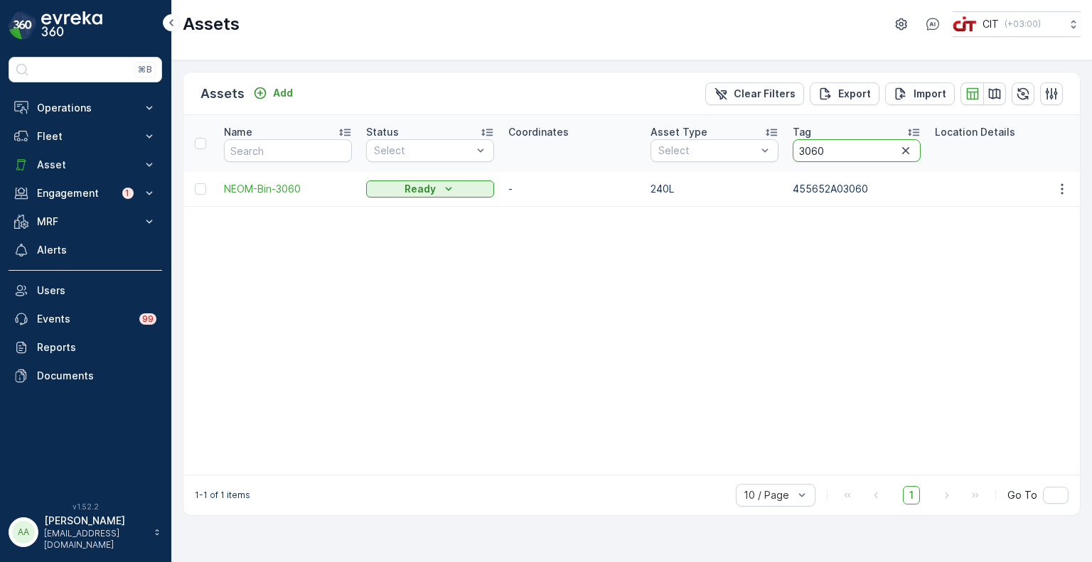
click at [792, 150] on input "3060" at bounding box center [856, 150] width 128 height 23
paste input "59"
type input "3059"
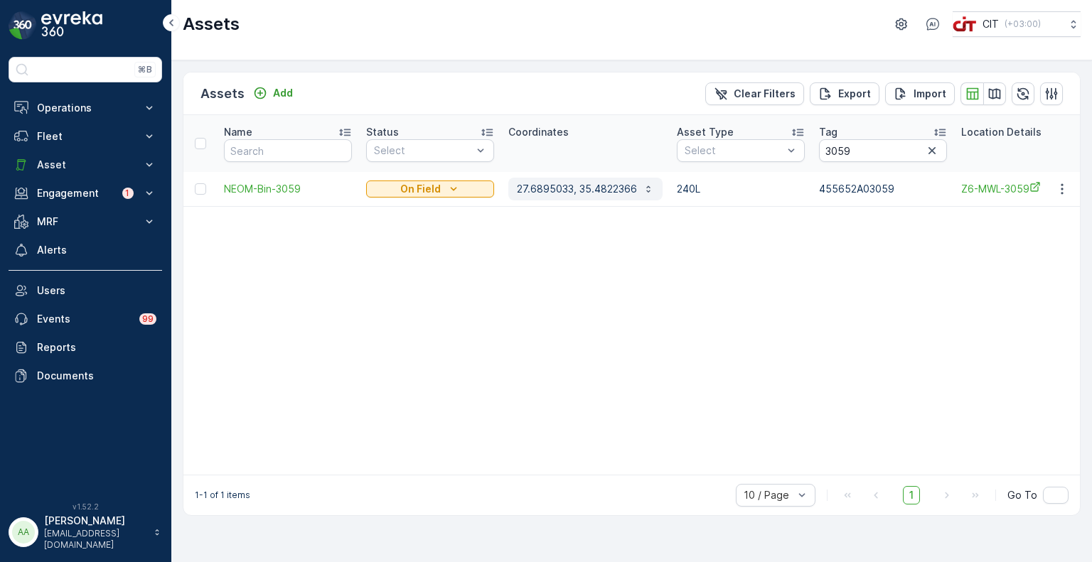
click at [590, 191] on p "27.6895033, 35.4822366" at bounding box center [577, 189] width 120 height 14
drag, startPoint x: 861, startPoint y: 153, endPoint x: 818, endPoint y: 153, distance: 42.6
click at [819, 153] on input "3059" at bounding box center [883, 150] width 128 height 23
paste input "717"
type input "3717"
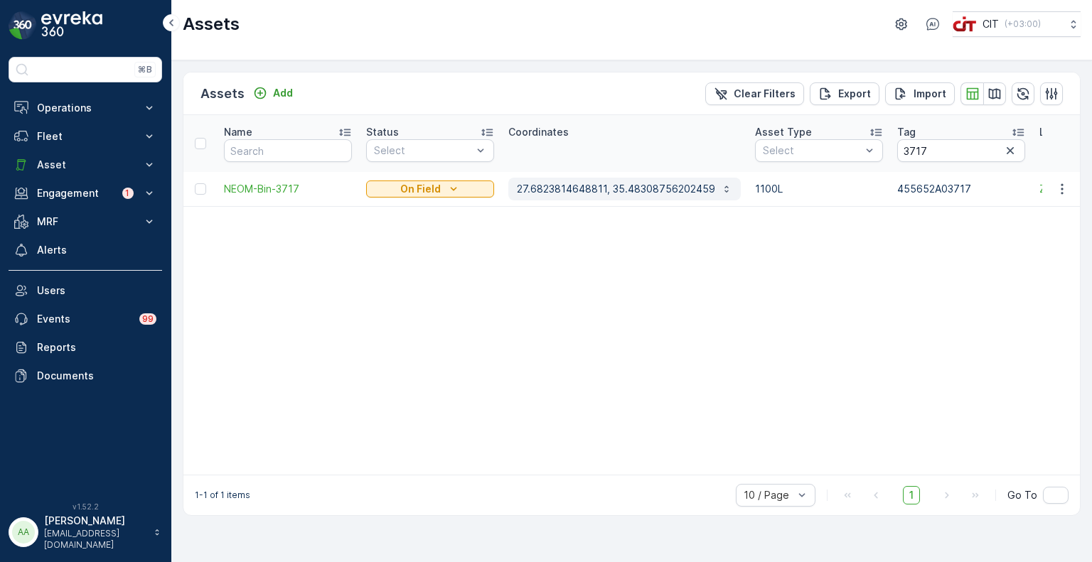
click at [638, 198] on button "27.6823814648811, 35.48308756202459" at bounding box center [624, 189] width 232 height 23
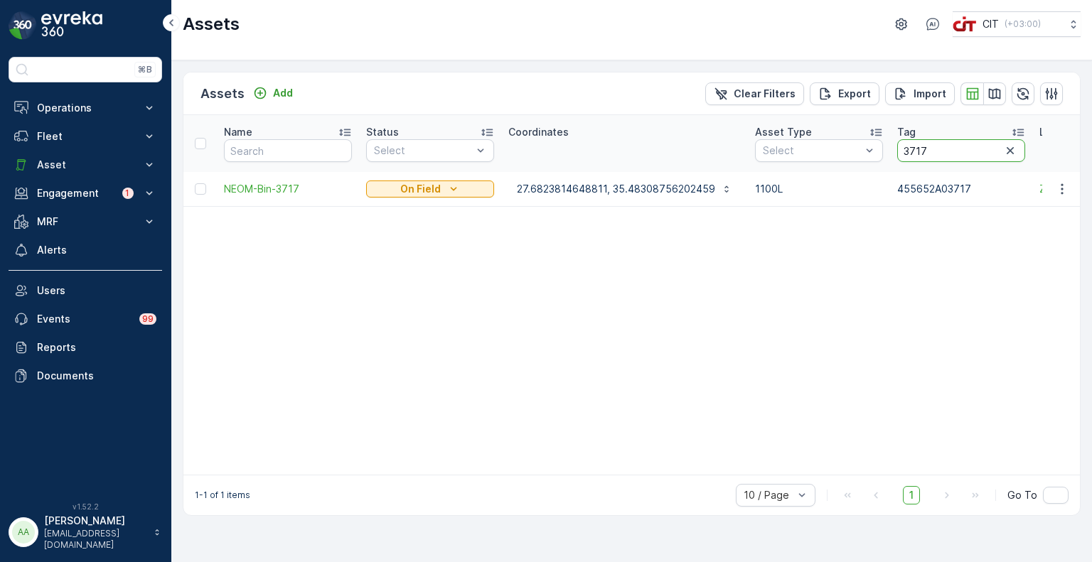
drag, startPoint x: 936, startPoint y: 147, endPoint x: 894, endPoint y: 147, distance: 41.9
click at [897, 147] on input "3717" at bounding box center [961, 150] width 128 height 23
paste input "8"
type input "3718"
click at [594, 182] on p "27.682348509058723, 35.48308756202459" at bounding box center [624, 189] width 215 height 14
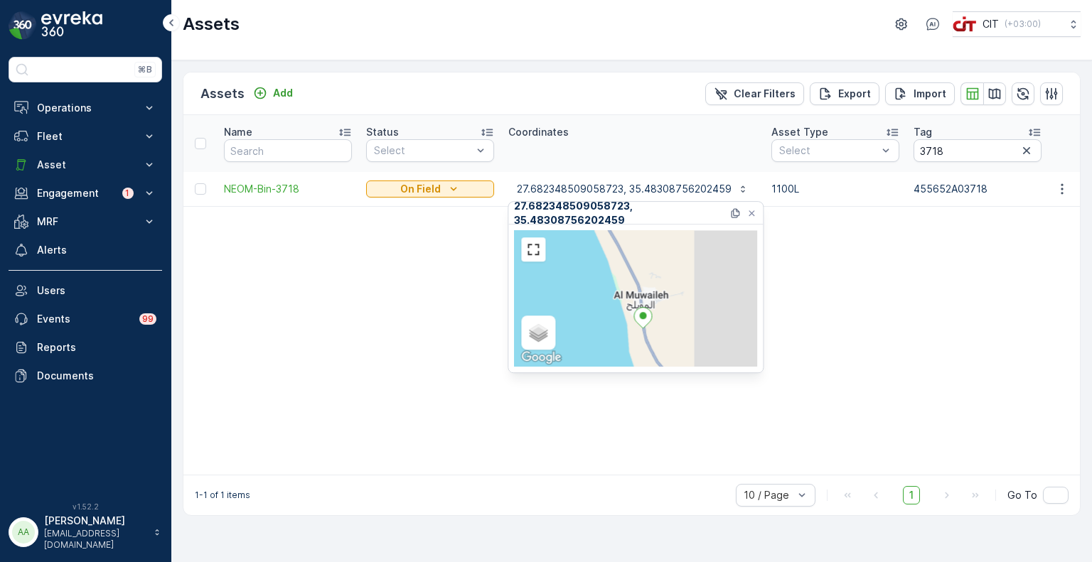
drag, startPoint x: 718, startPoint y: 323, endPoint x: 651, endPoint y: 341, distance: 70.0
click at [651, 341] on div "Satellite Roadmap Terrain Hybrid Leaflet Keyboard shortcuts Map Data Map data ©…" at bounding box center [635, 298] width 243 height 136
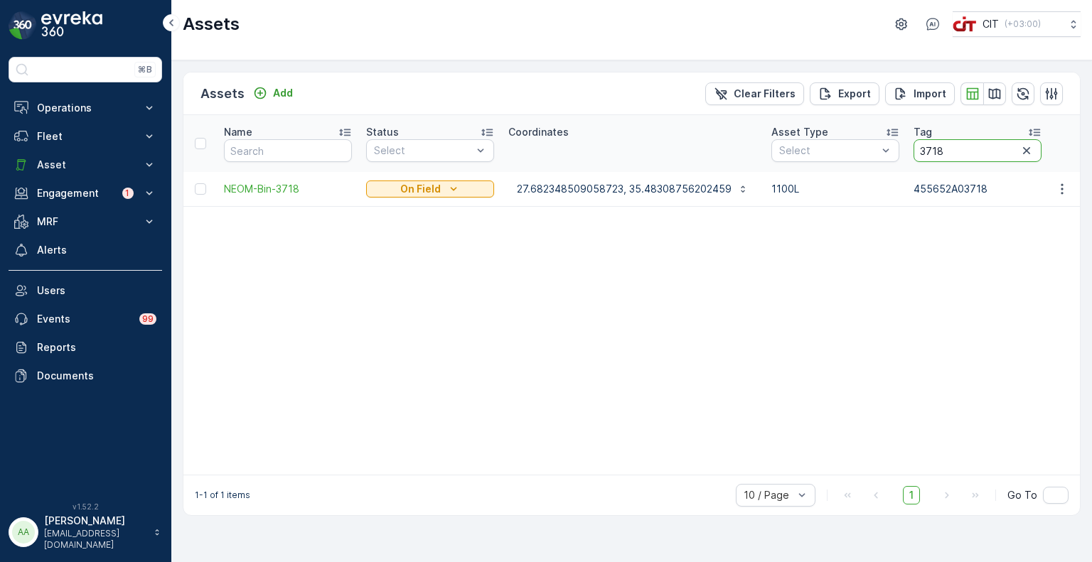
drag, startPoint x: 958, startPoint y: 143, endPoint x: 906, endPoint y: 146, distance: 52.0
click at [906, 146] on th "Tag 3718" at bounding box center [977, 143] width 142 height 57
paste input "677"
type input "3677"
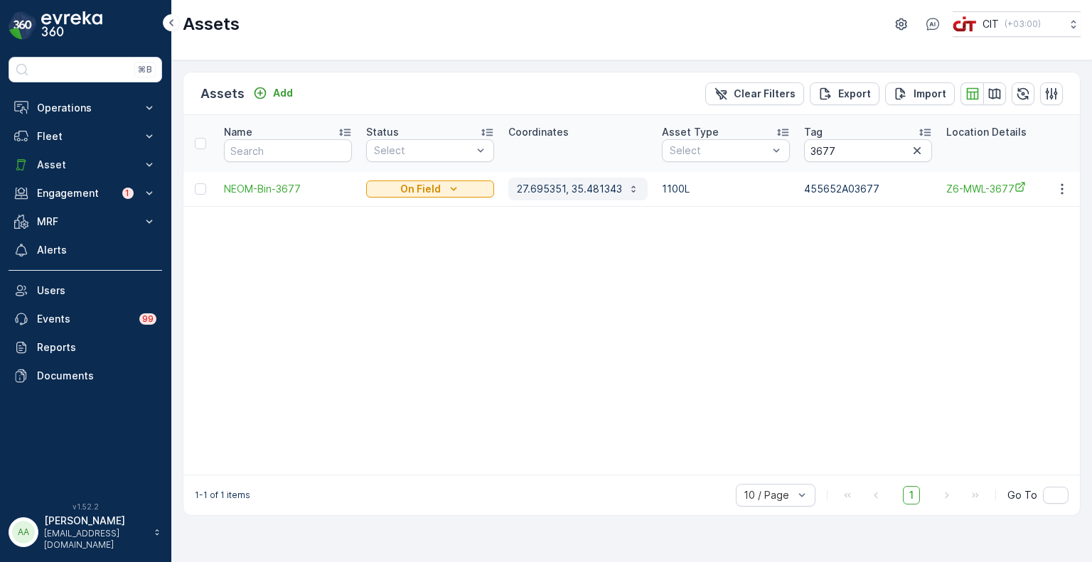
click at [546, 187] on p "27.695351, 35.481343" at bounding box center [569, 189] width 105 height 14
drag, startPoint x: 850, startPoint y: 145, endPoint x: 795, endPoint y: 144, distance: 54.7
paste input "3"
type input "3637"
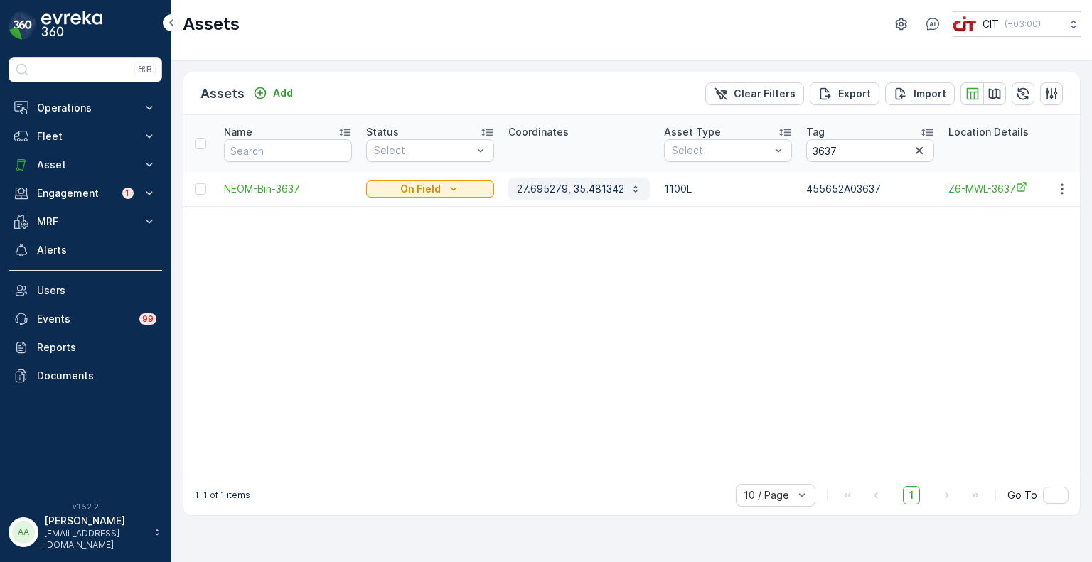
click at [566, 187] on p "27.695279, 35.481342" at bounding box center [570, 189] width 107 height 14
drag, startPoint x: 821, startPoint y: 147, endPoint x: 807, endPoint y: 147, distance: 14.2
click at [807, 147] on input "3637" at bounding box center [870, 150] width 128 height 23
paste input "65"
type input "3665"
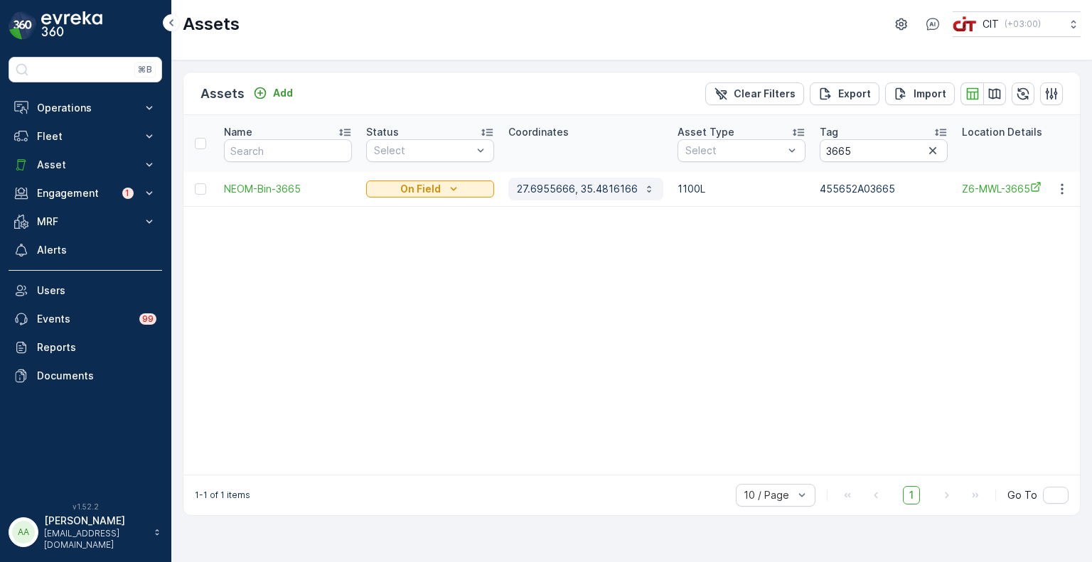
click at [583, 181] on button "27.6955666, 35.4816166" at bounding box center [585, 189] width 155 height 23
drag, startPoint x: 853, startPoint y: 146, endPoint x: 821, endPoint y: 145, distance: 32.7
click at [821, 145] on input "3665" at bounding box center [883, 150] width 128 height 23
paste input "59"
type input "3659"
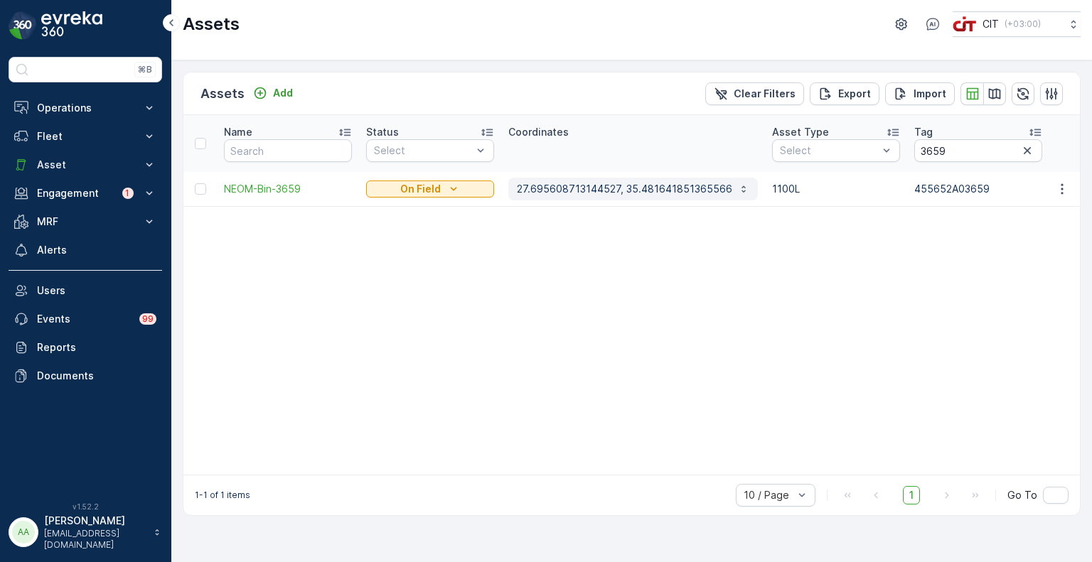
click at [687, 186] on p "27.695608713144527, 35.481641851365566" at bounding box center [624, 189] width 215 height 14
paste input "2865"
type input "2865"
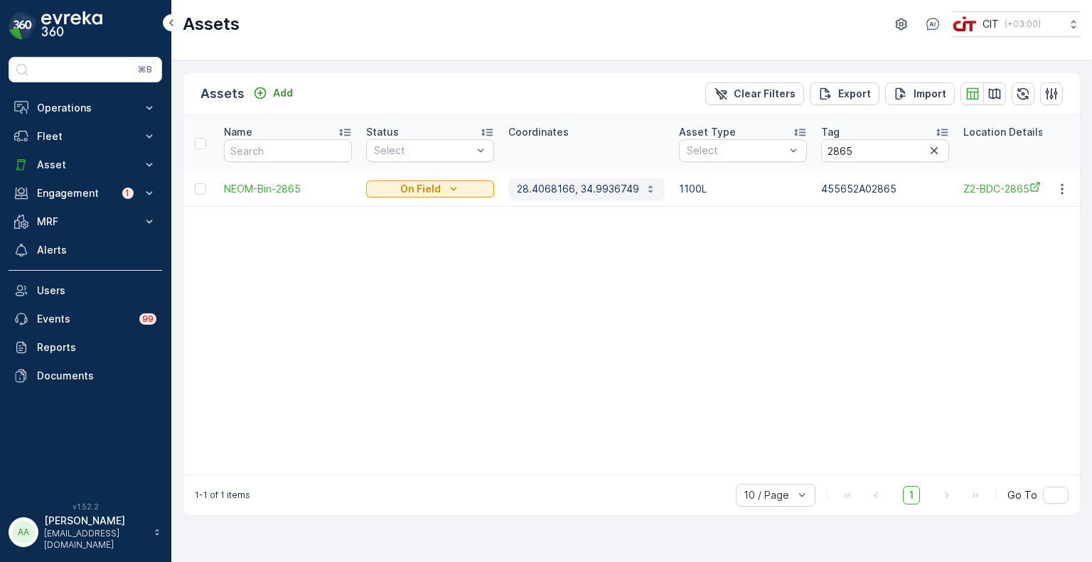
click at [577, 195] on p "28.4068166, 34.9936749" at bounding box center [578, 189] width 122 height 14
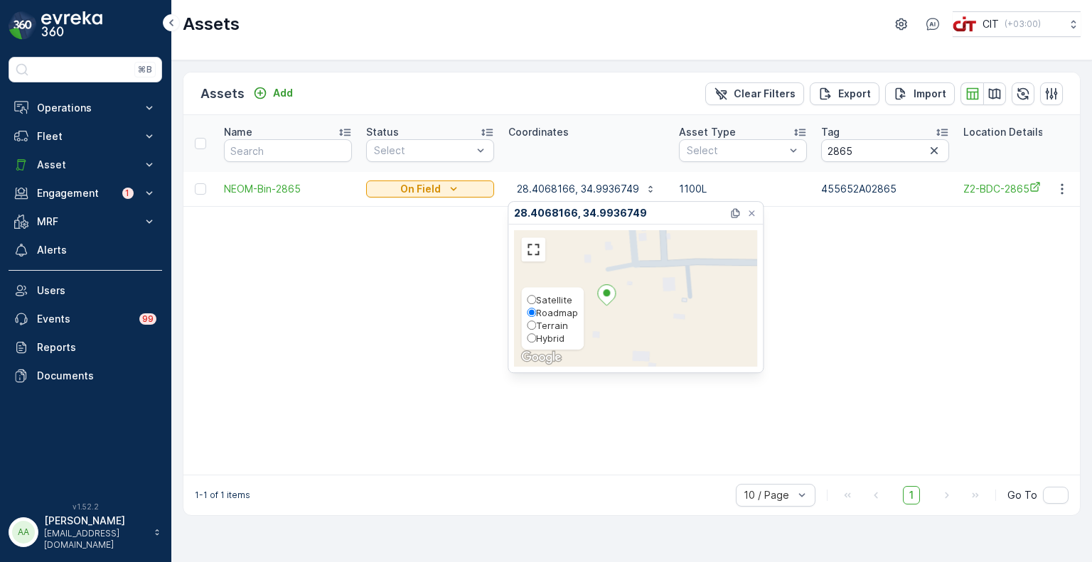
click at [542, 337] on span "Hybrid" at bounding box center [550, 338] width 28 height 11
click at [536, 337] on input "Hybrid" at bounding box center [531, 337] width 9 height 9
radio input "true"
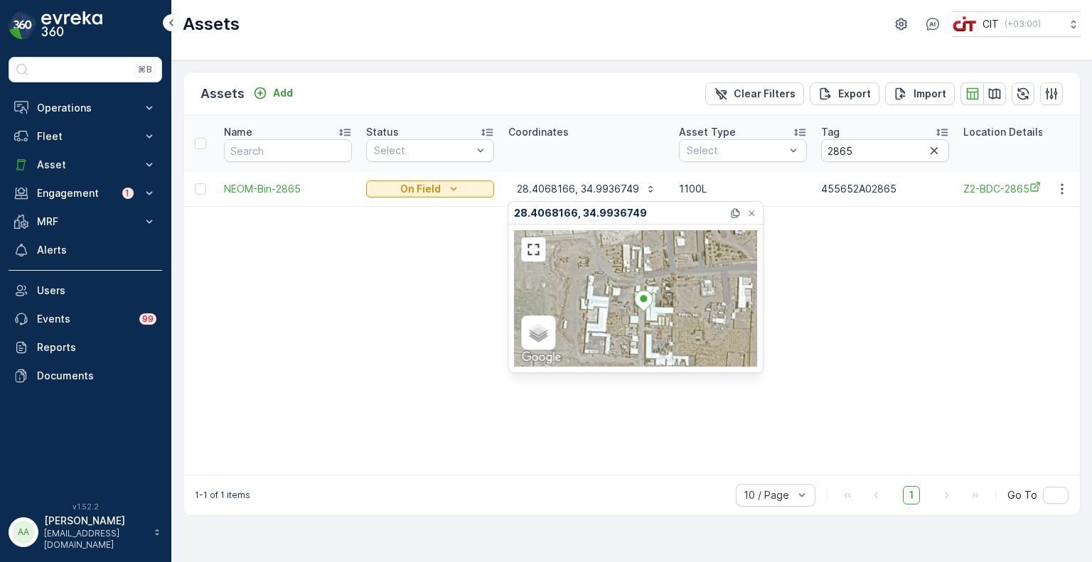
drag, startPoint x: 614, startPoint y: 311, endPoint x: 651, endPoint y: 316, distance: 37.4
click at [651, 316] on div "Satellite Roadmap Terrain Hybrid Leaflet Keyboard shortcuts Map Data Map data ©…" at bounding box center [635, 298] width 243 height 136
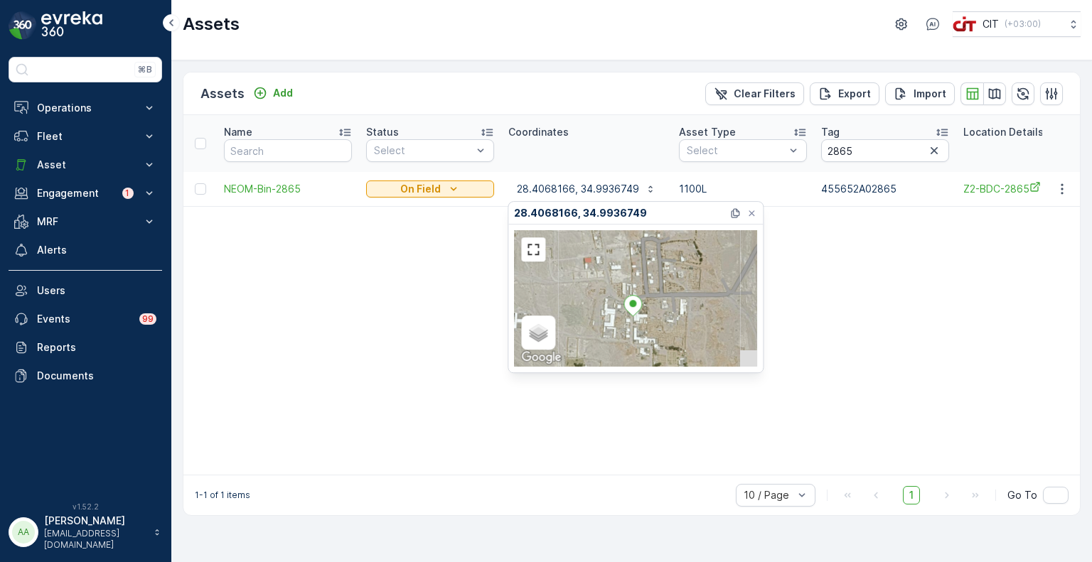
drag, startPoint x: 684, startPoint y: 320, endPoint x: 669, endPoint y: 323, distance: 15.2
click at [669, 323] on div "Satellite Roadmap Terrain Hybrid Leaflet Keyboard shortcuts Map Data Map data ©…" at bounding box center [635, 298] width 243 height 136
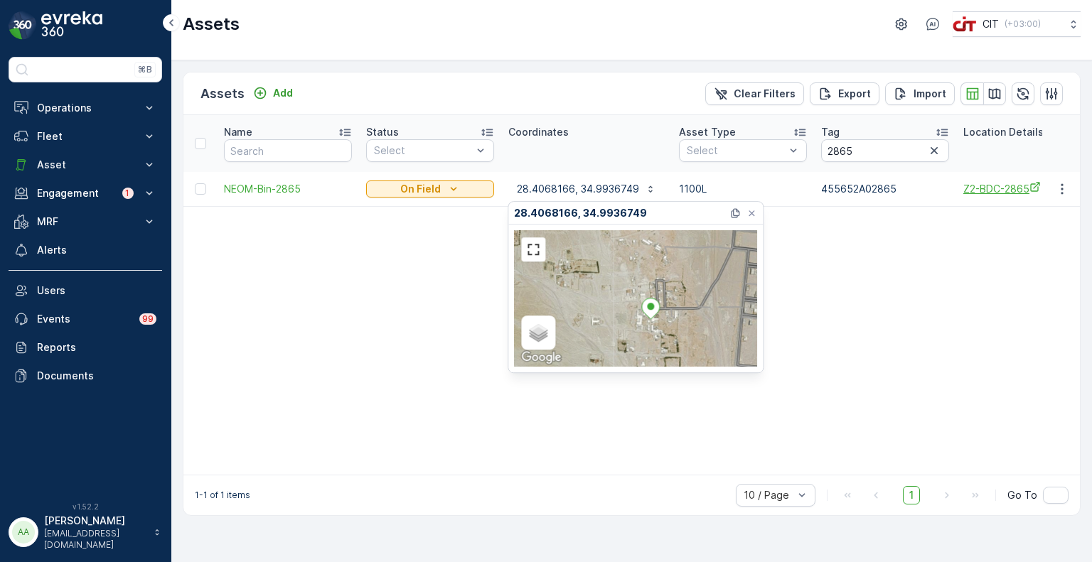
click at [996, 190] on span "Z2-BDC-2865" at bounding box center [1027, 188] width 128 height 15
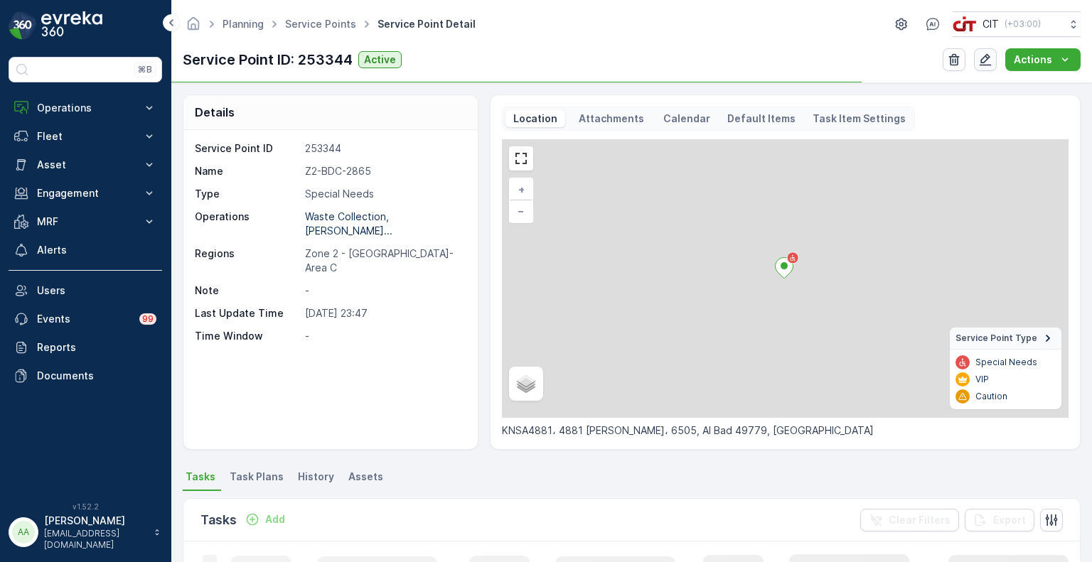
click at [988, 57] on icon "button" at bounding box center [985, 60] width 12 height 12
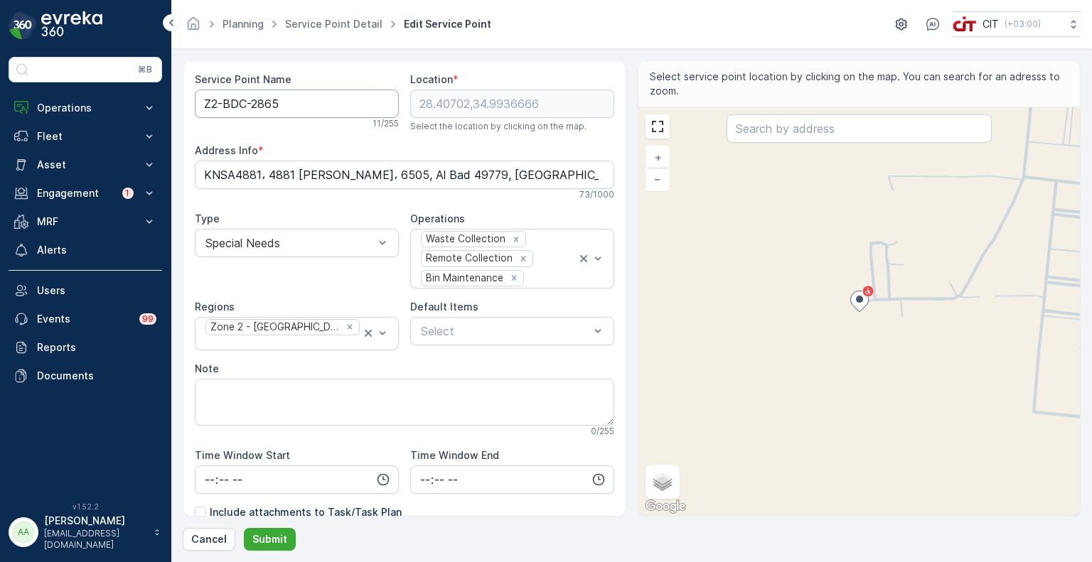
click at [244, 107] on Name "Z2-BDC-2865" at bounding box center [297, 104] width 204 height 28
click at [345, 332] on icon "Remove Zone 2 - ALBADA-Area C" at bounding box center [350, 327] width 10 height 10
type Name "Z2-BDA-2865"
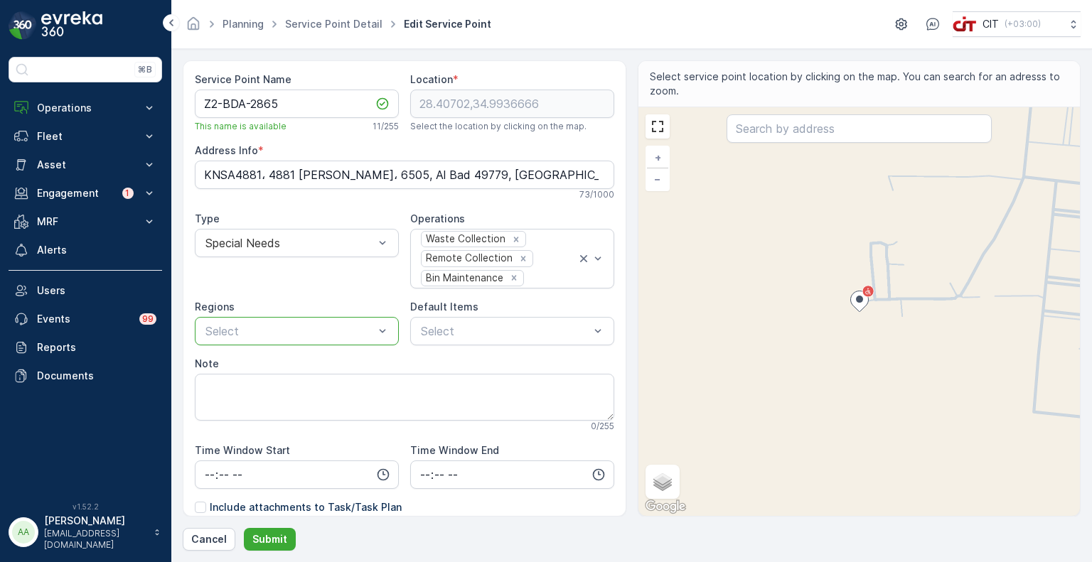
click at [283, 330] on div at bounding box center [289, 331] width 171 height 13
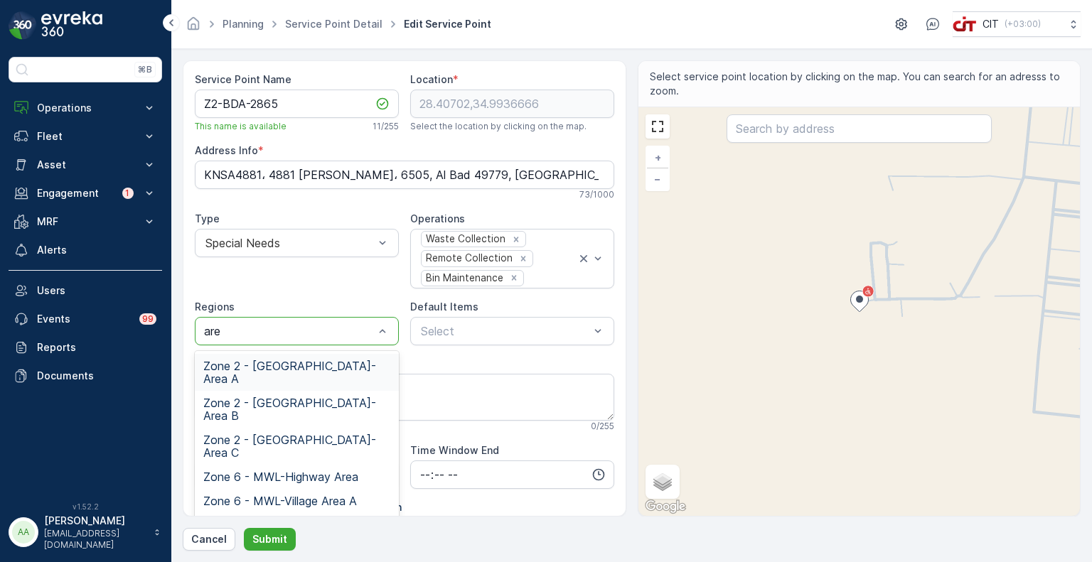
type input "area"
click at [305, 365] on span "Zone 2 - ALBADA-Area A" at bounding box center [296, 373] width 187 height 26
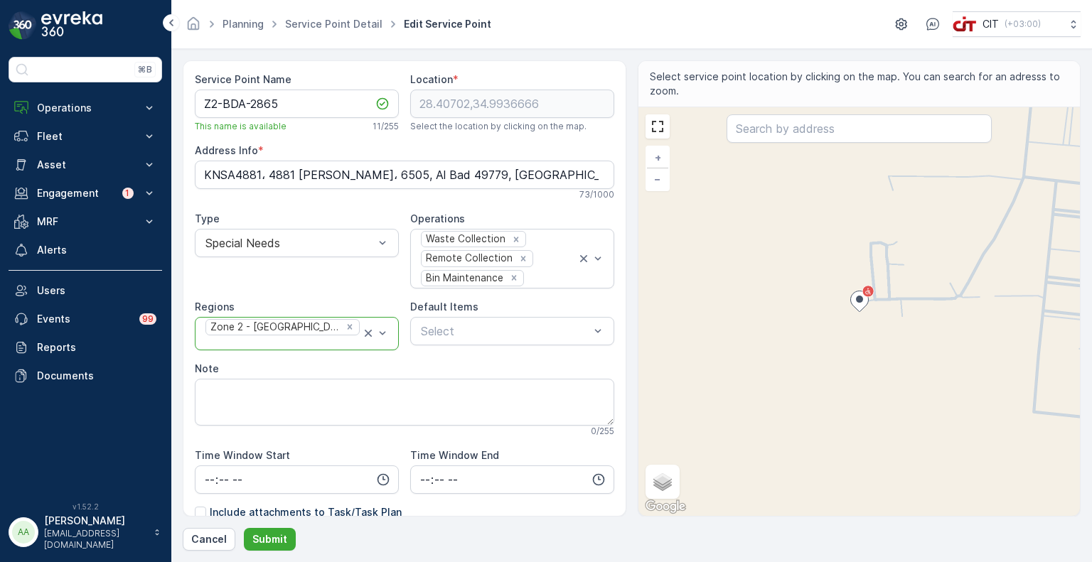
click at [350, 337] on div at bounding box center [282, 343] width 157 height 13
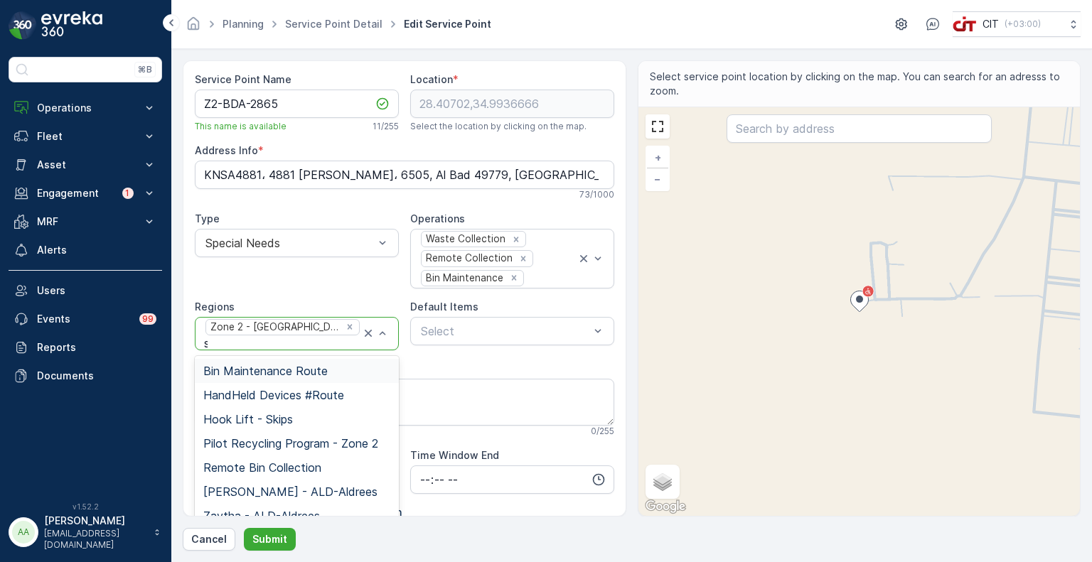
type input "su"
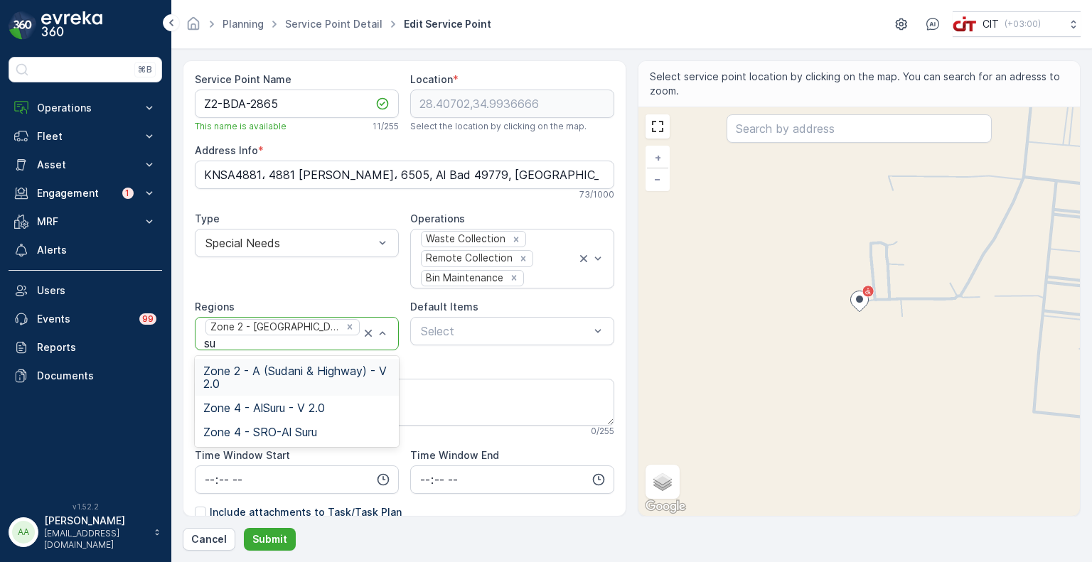
click at [337, 368] on span "Zone 2 - A (Sudani & Highway) - V 2.0" at bounding box center [296, 378] width 187 height 26
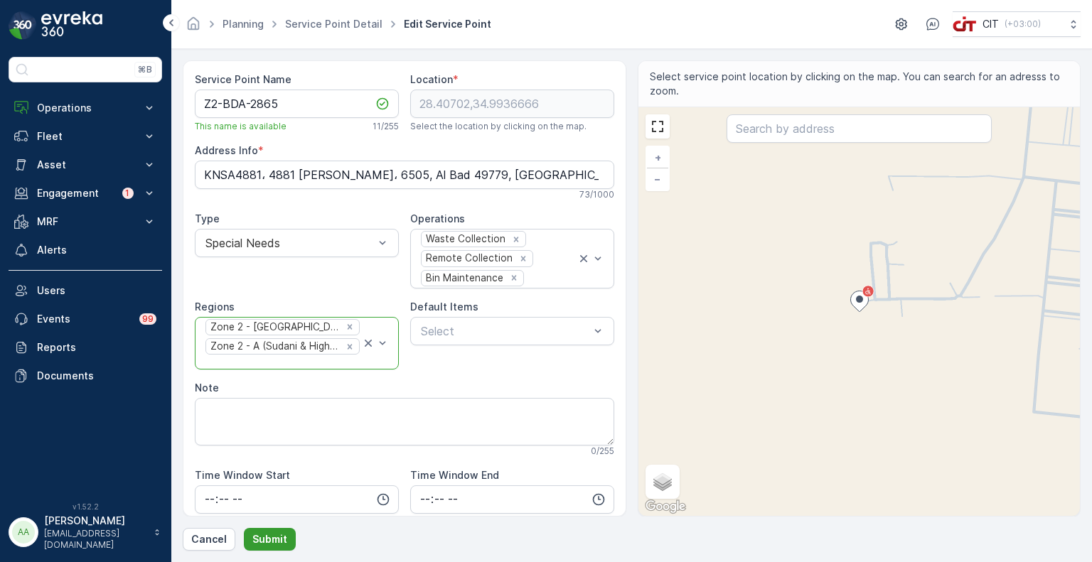
click at [276, 539] on p "Submit" at bounding box center [269, 539] width 35 height 14
